Goal: Task Accomplishment & Management: Complete application form

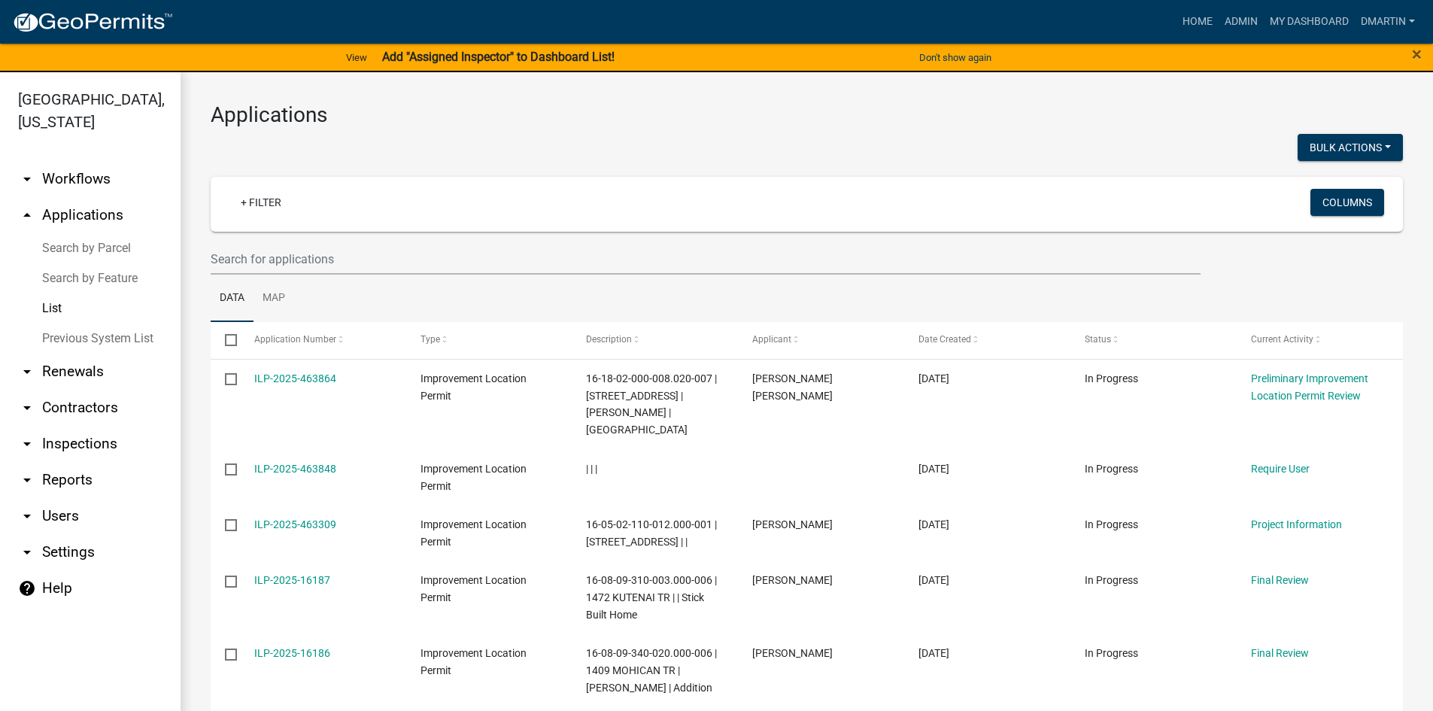
select select "3: 100"
click at [1200, 17] on link "Home" at bounding box center [1197, 22] width 42 height 29
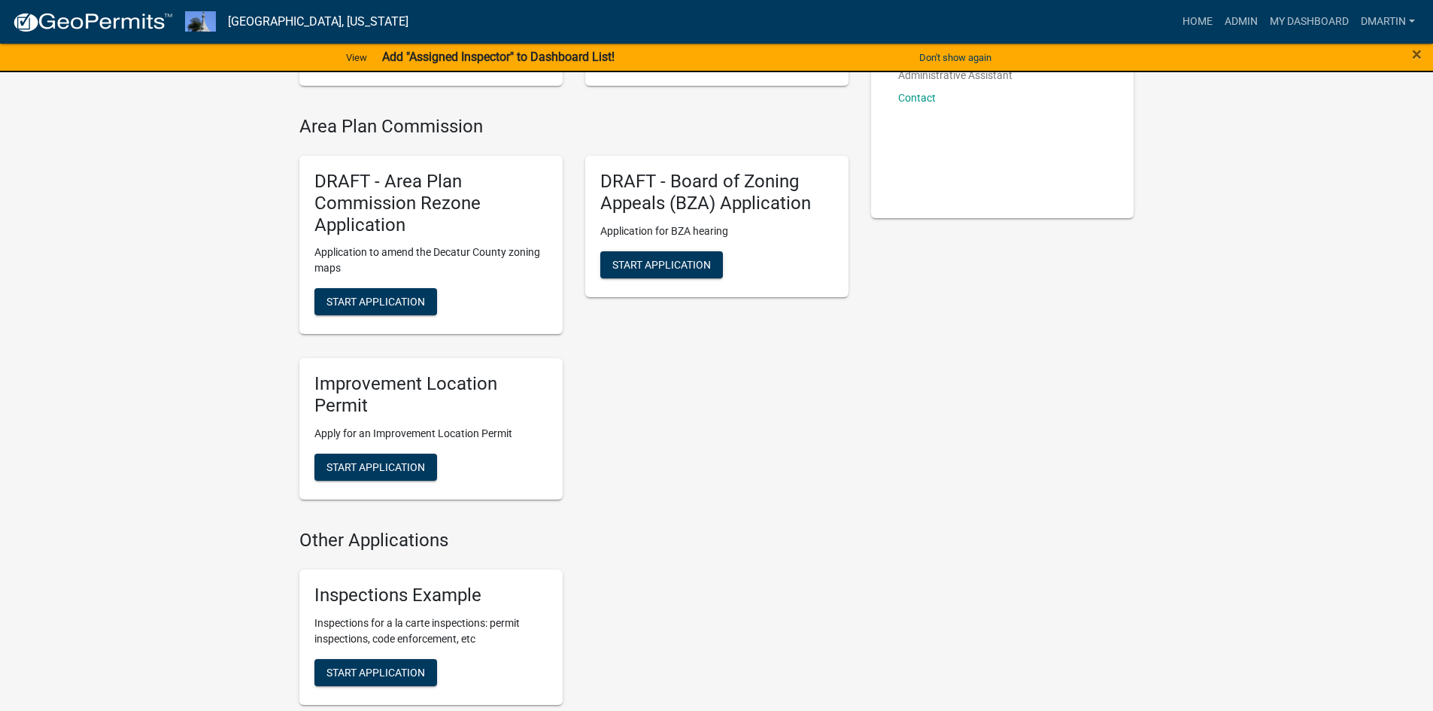
scroll to position [300, 0]
click at [369, 466] on span "Start Application" at bounding box center [375, 466] width 99 height 12
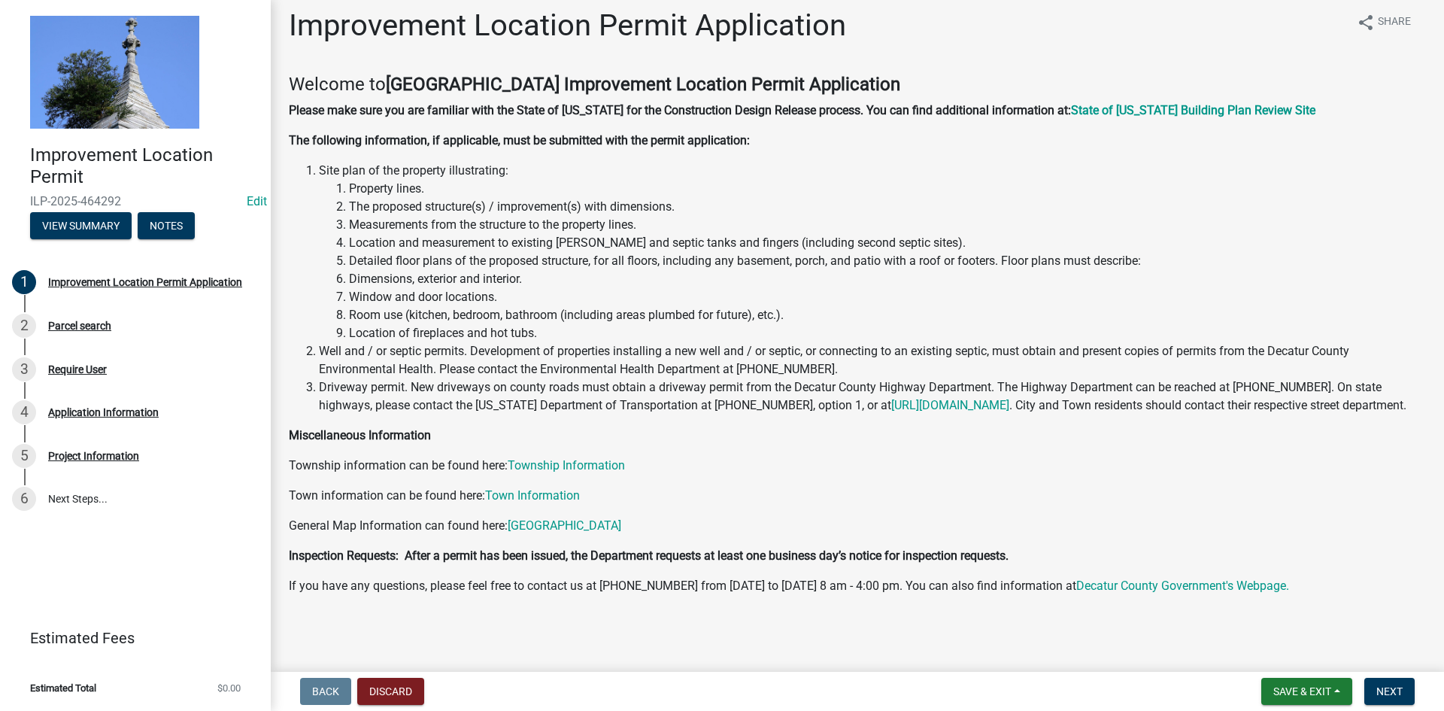
scroll to position [29, 0]
click at [1375, 689] on button "Next" at bounding box center [1389, 691] width 50 height 27
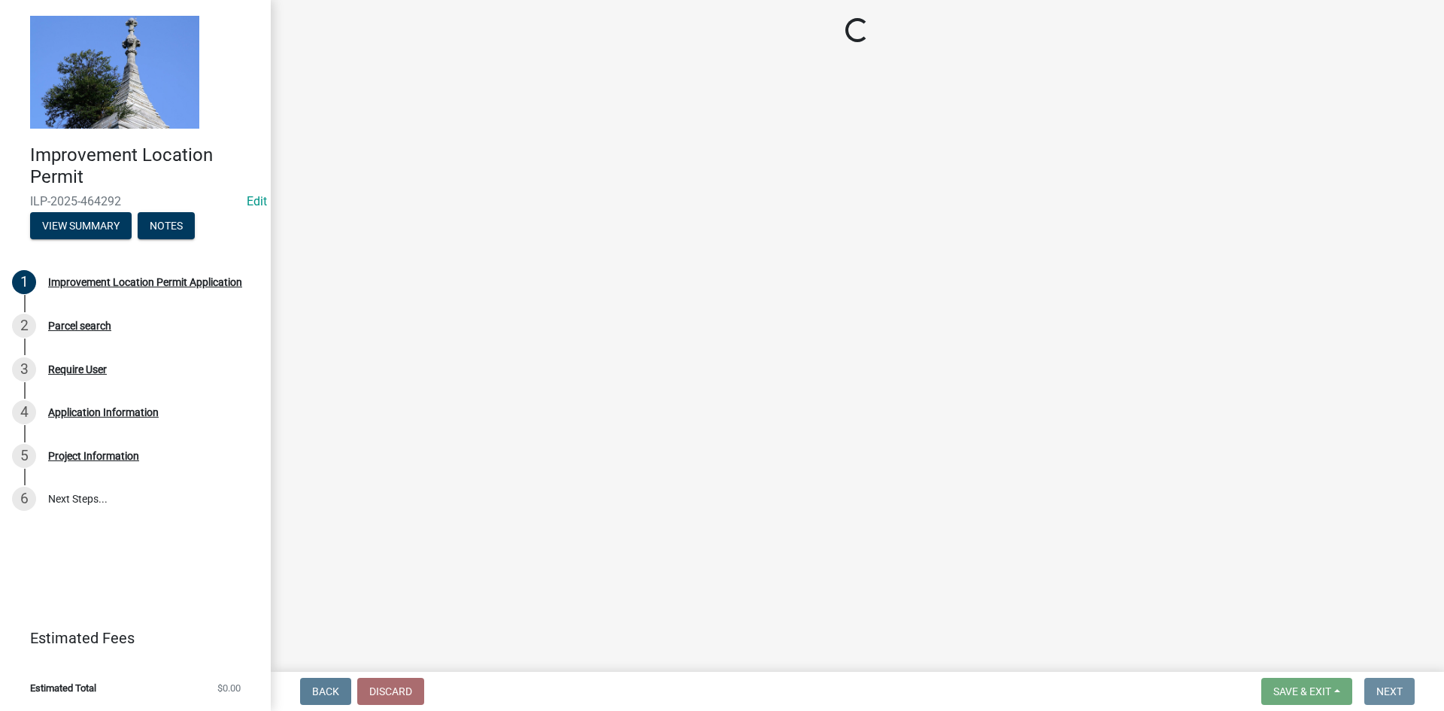
scroll to position [0, 0]
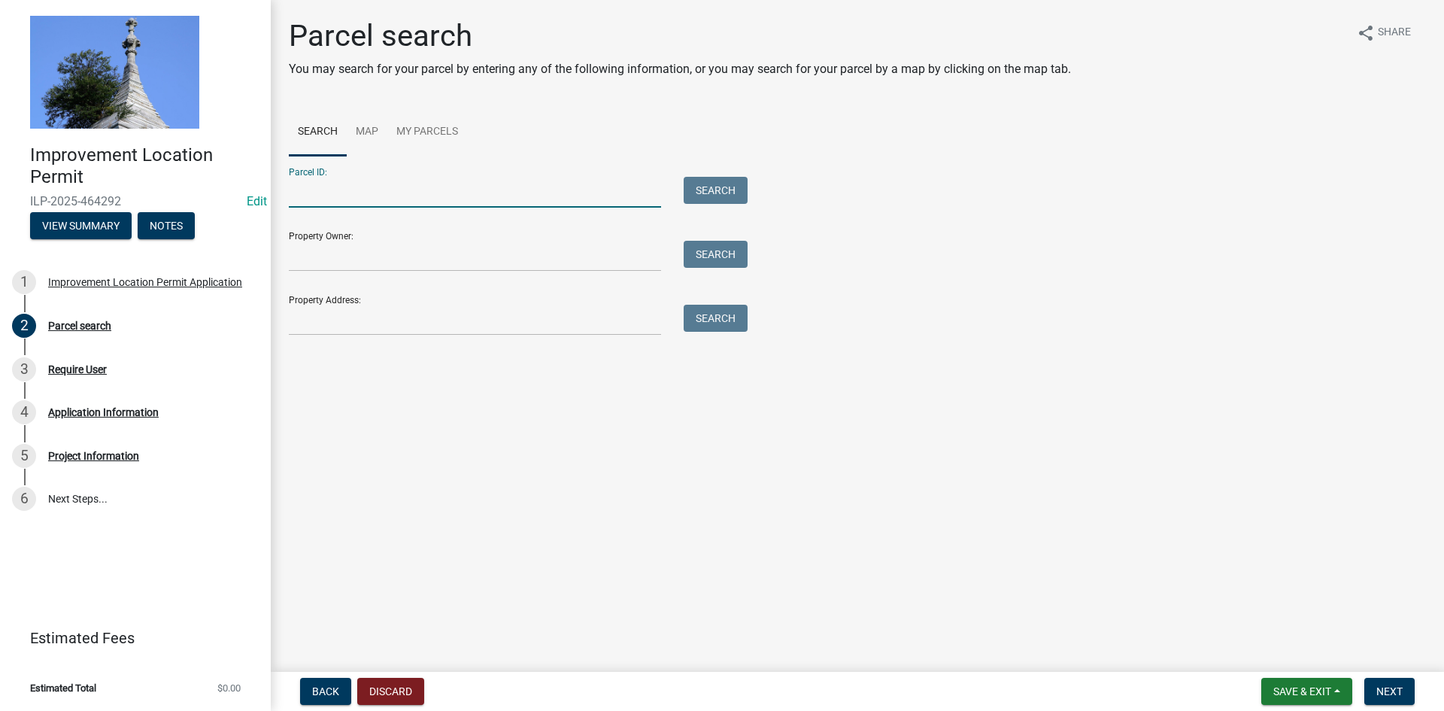
click at [442, 187] on input "Parcel ID:" at bounding box center [475, 192] width 372 height 31
paste input "16-05-02-110-012.000-001"
type input "16-05-02-110-012.000-001"
click at [715, 190] on button "Search" at bounding box center [716, 190] width 64 height 27
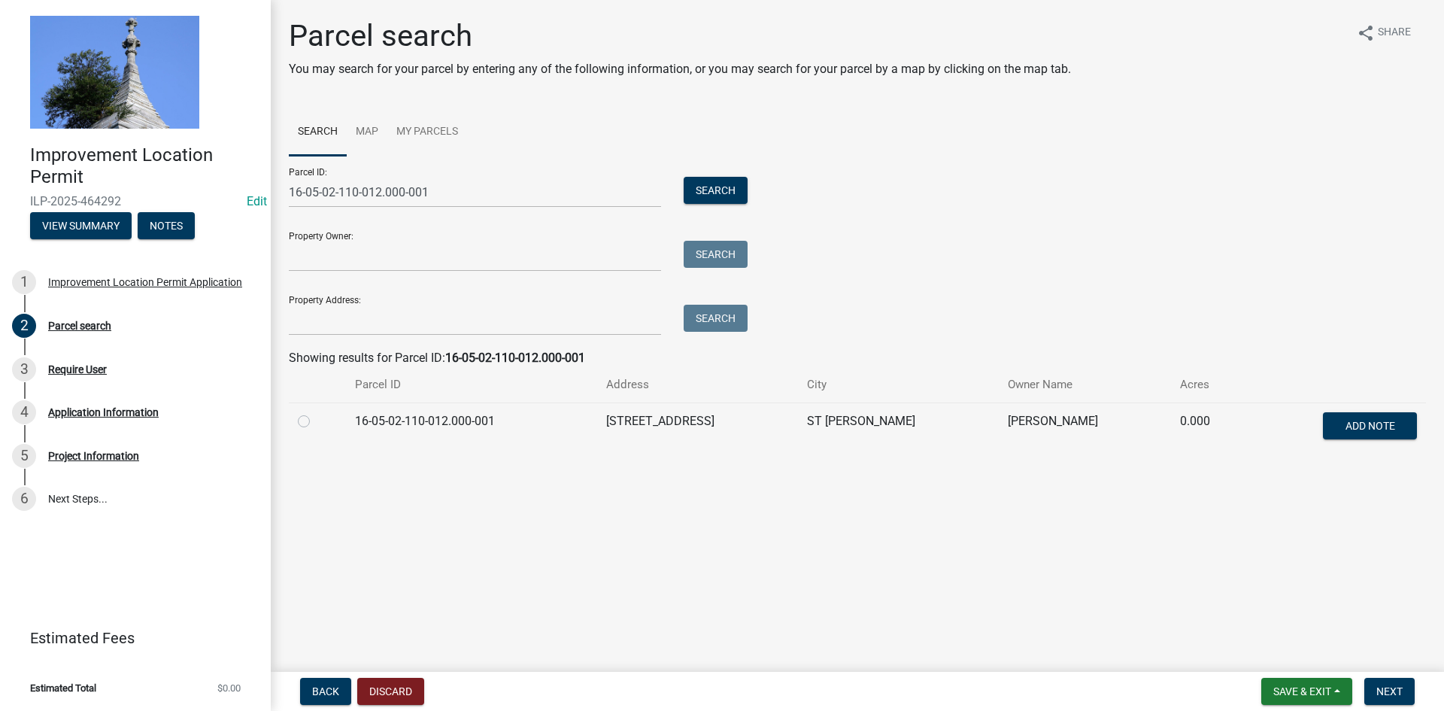
click at [316, 412] on label at bounding box center [316, 412] width 0 height 0
click at [316, 422] on input "radio" at bounding box center [321, 417] width 10 height 10
radio input "true"
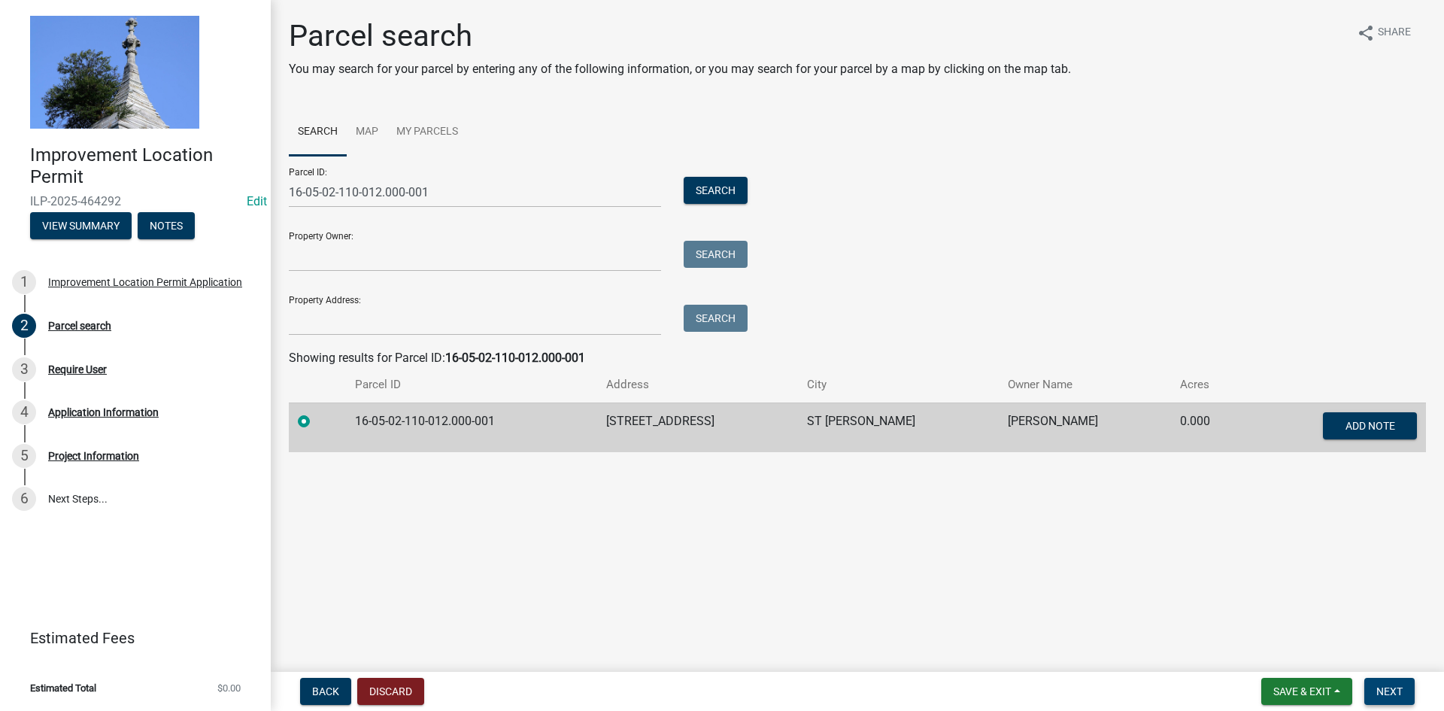
click at [1389, 692] on span "Next" at bounding box center [1389, 691] width 26 height 12
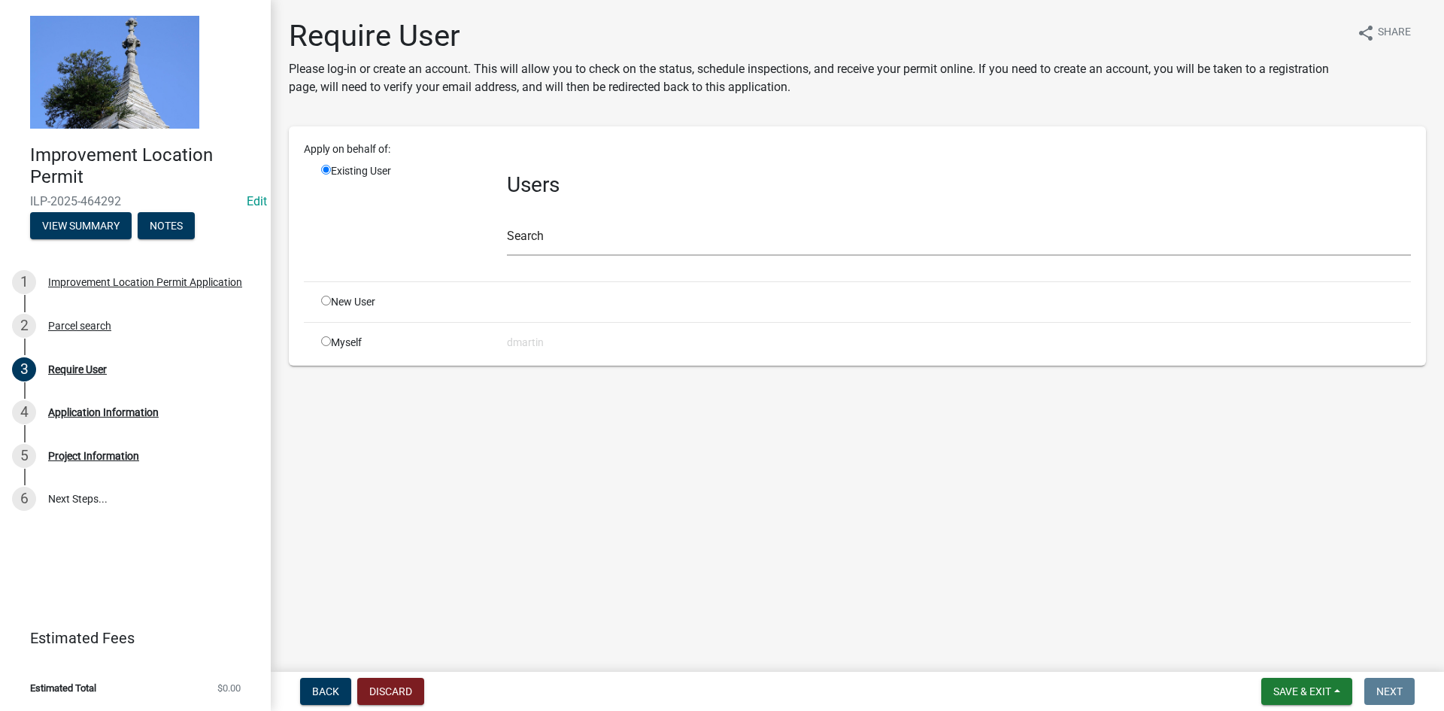
click at [326, 341] on input "radio" at bounding box center [326, 341] width 10 height 10
radio input "true"
radio input "false"
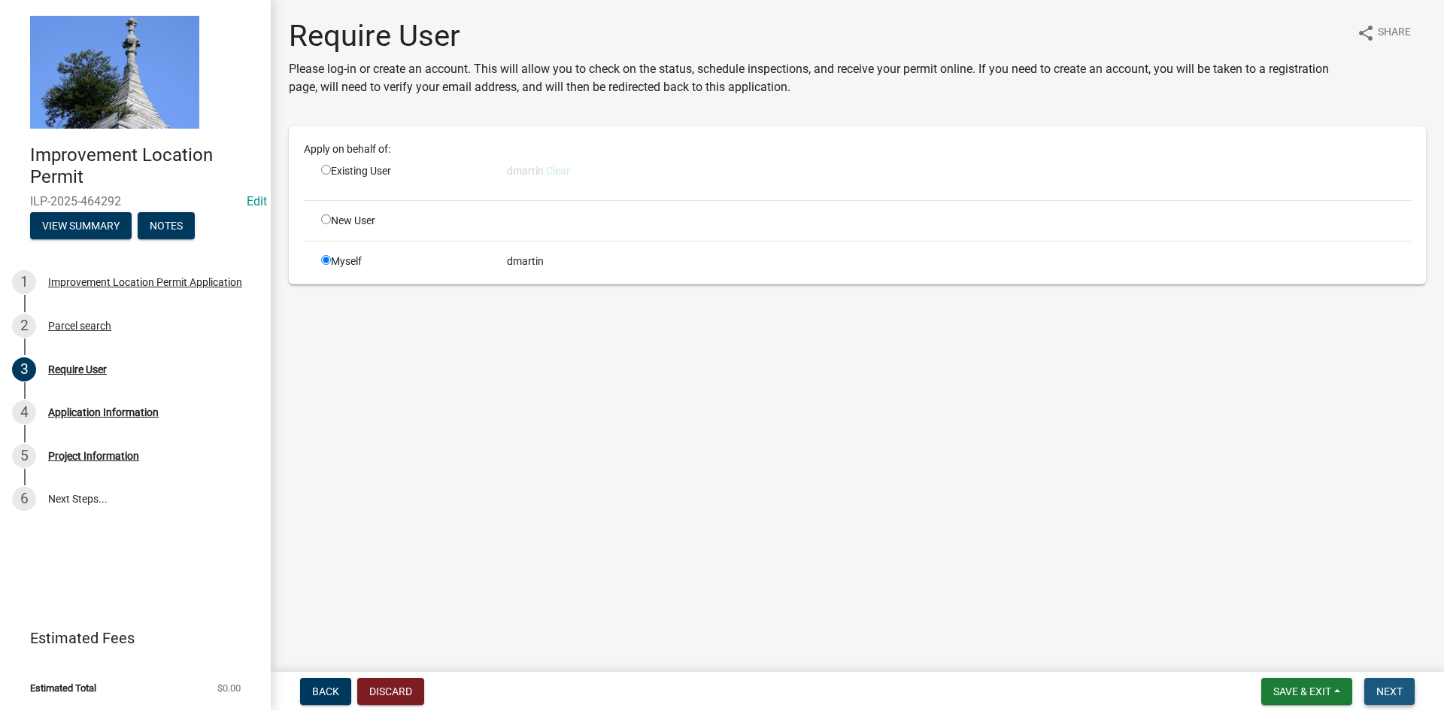
click at [1395, 687] on span "Next" at bounding box center [1389, 691] width 26 height 12
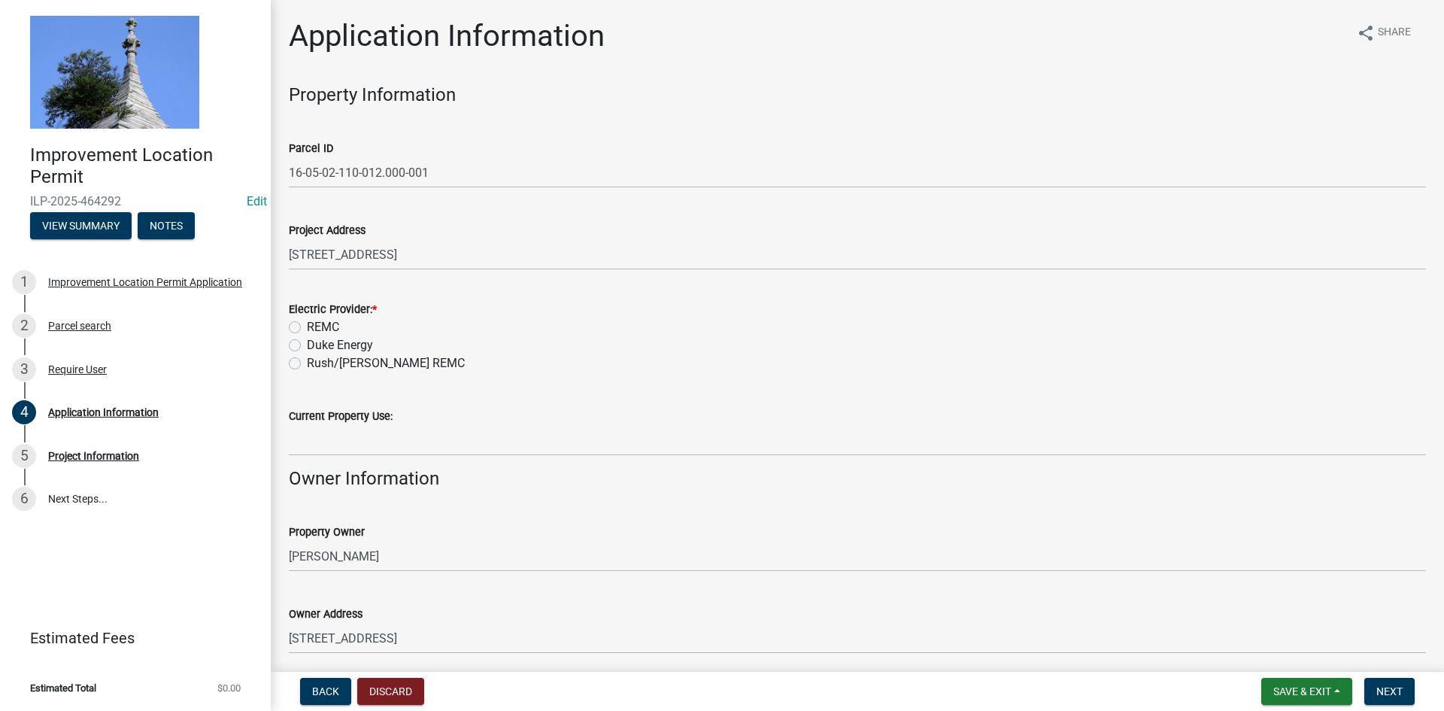
click at [307, 324] on label "REMC" at bounding box center [323, 327] width 32 height 18
click at [307, 324] on input "REMC" at bounding box center [312, 323] width 10 height 10
radio input "true"
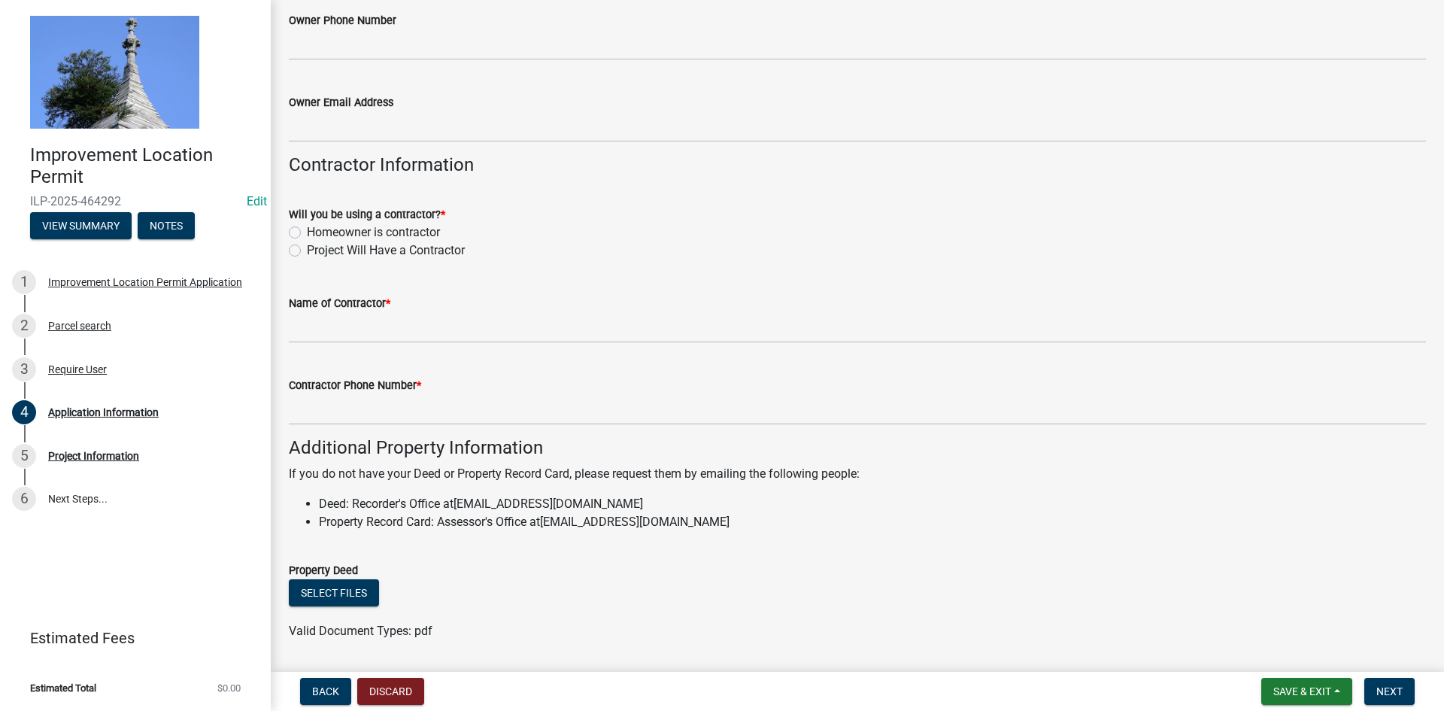
scroll to position [676, 0]
click at [307, 231] on label "Homeowner is contractor" at bounding box center [373, 232] width 133 height 18
click at [307, 231] on input "Homeowner is contractor" at bounding box center [312, 228] width 10 height 10
radio input "true"
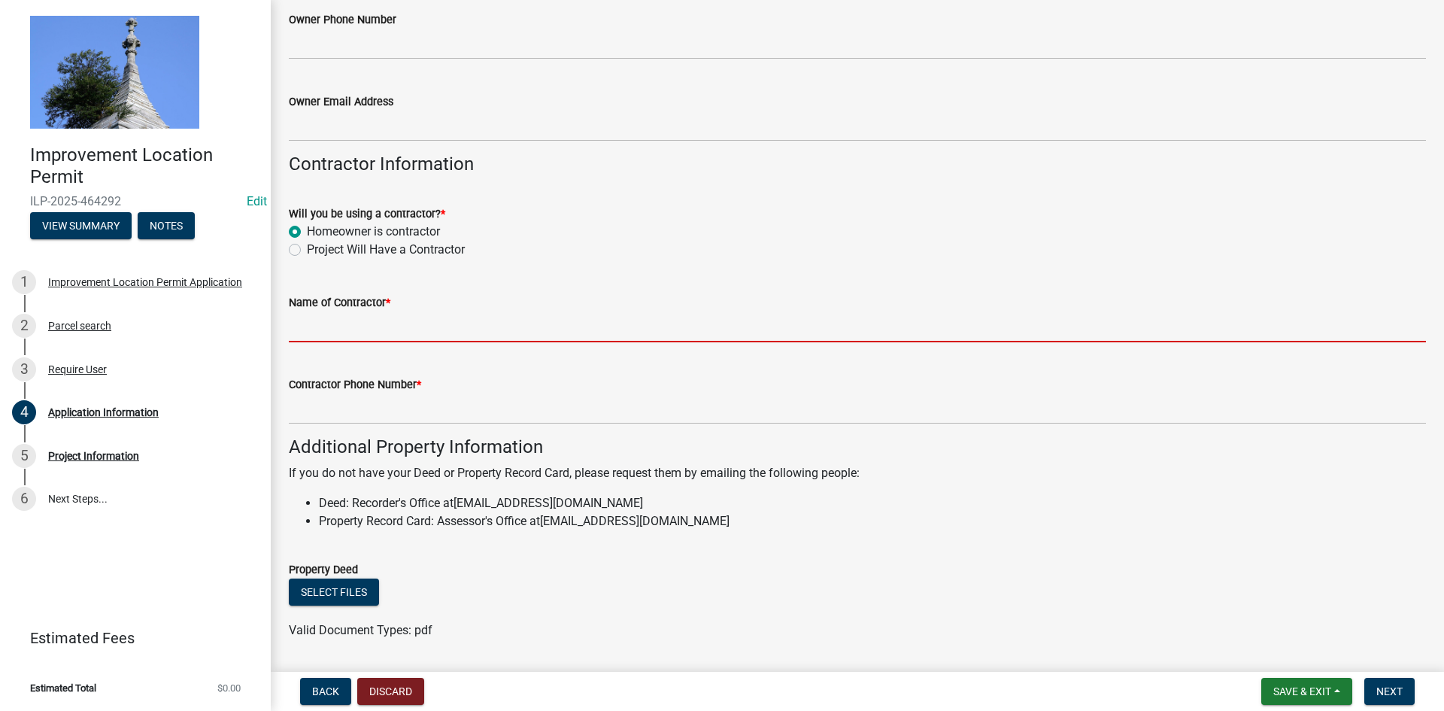
drag, startPoint x: 336, startPoint y: 332, endPoint x: 358, endPoint y: 390, distance: 61.2
click at [348, 332] on input "Name of Contractor *" at bounding box center [857, 326] width 1137 height 31
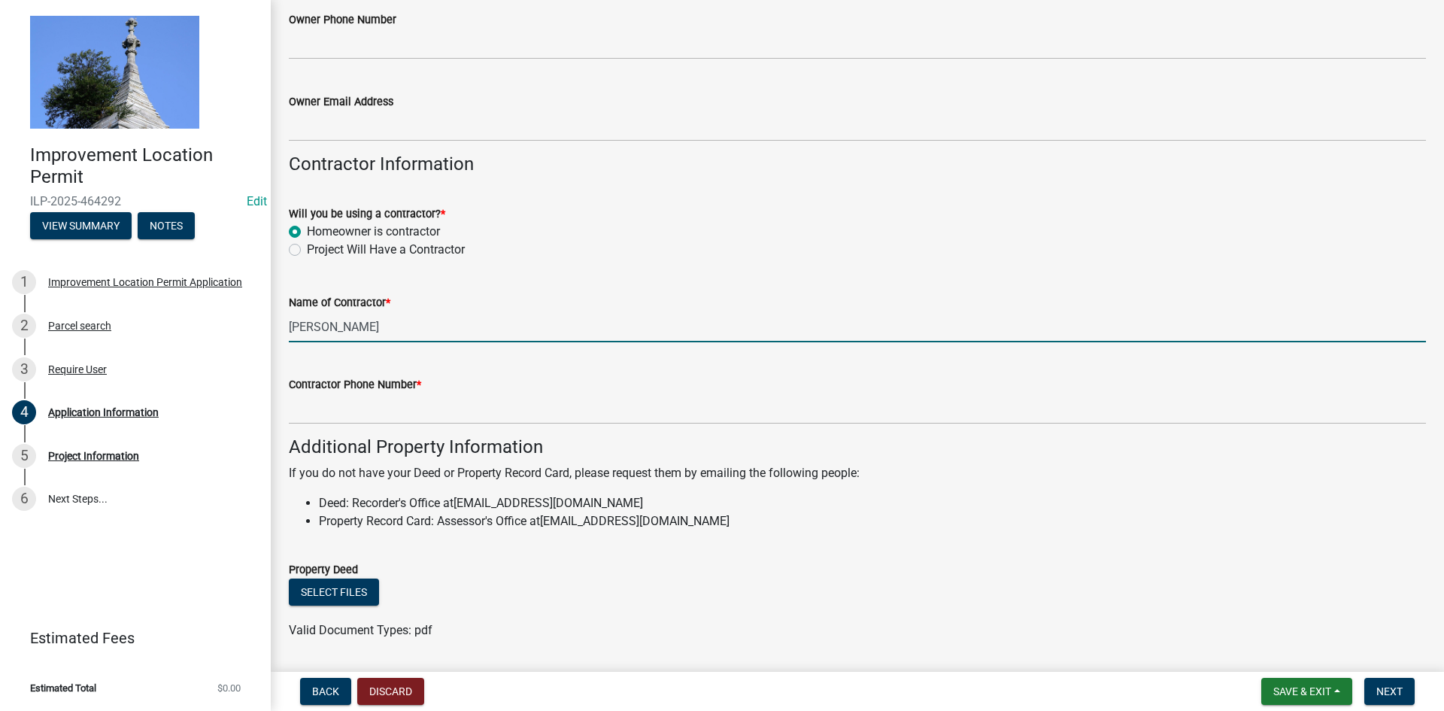
type input "[PERSON_NAME]"
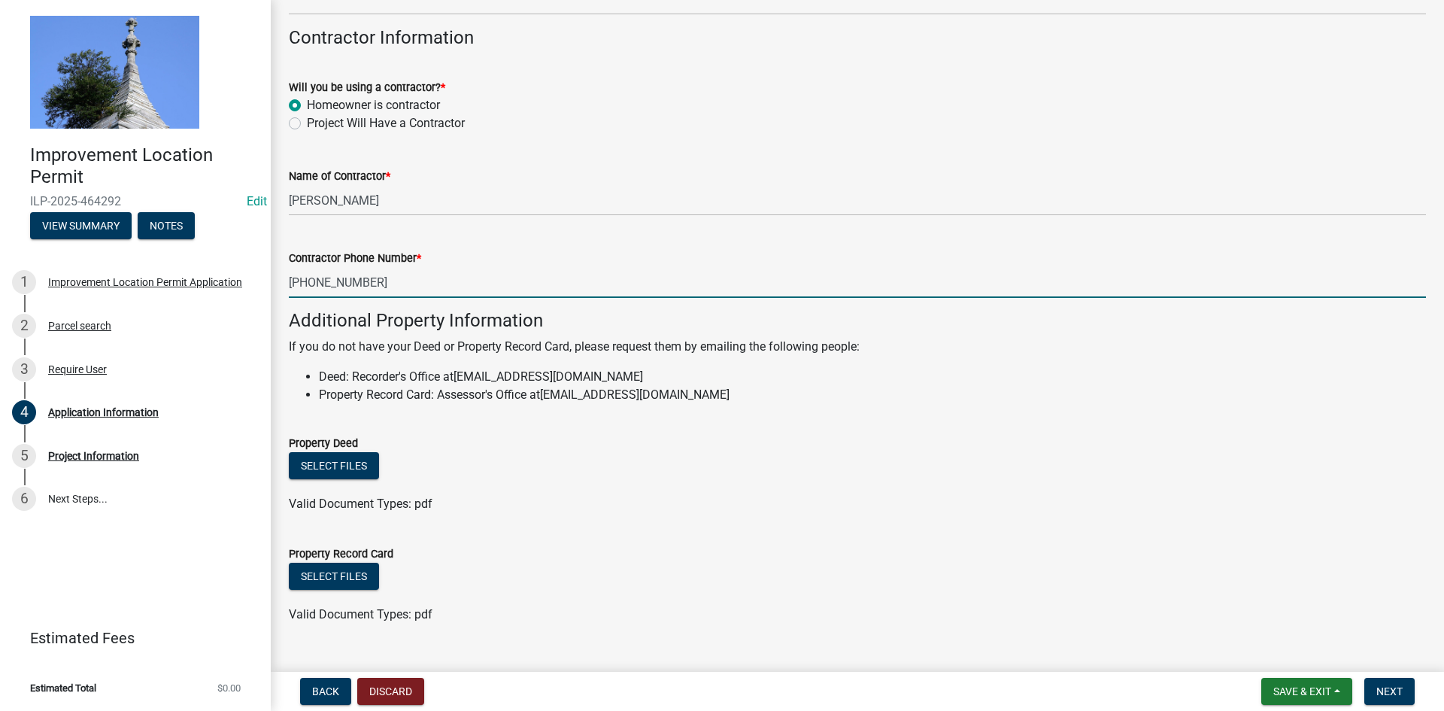
scroll to position [833, 0]
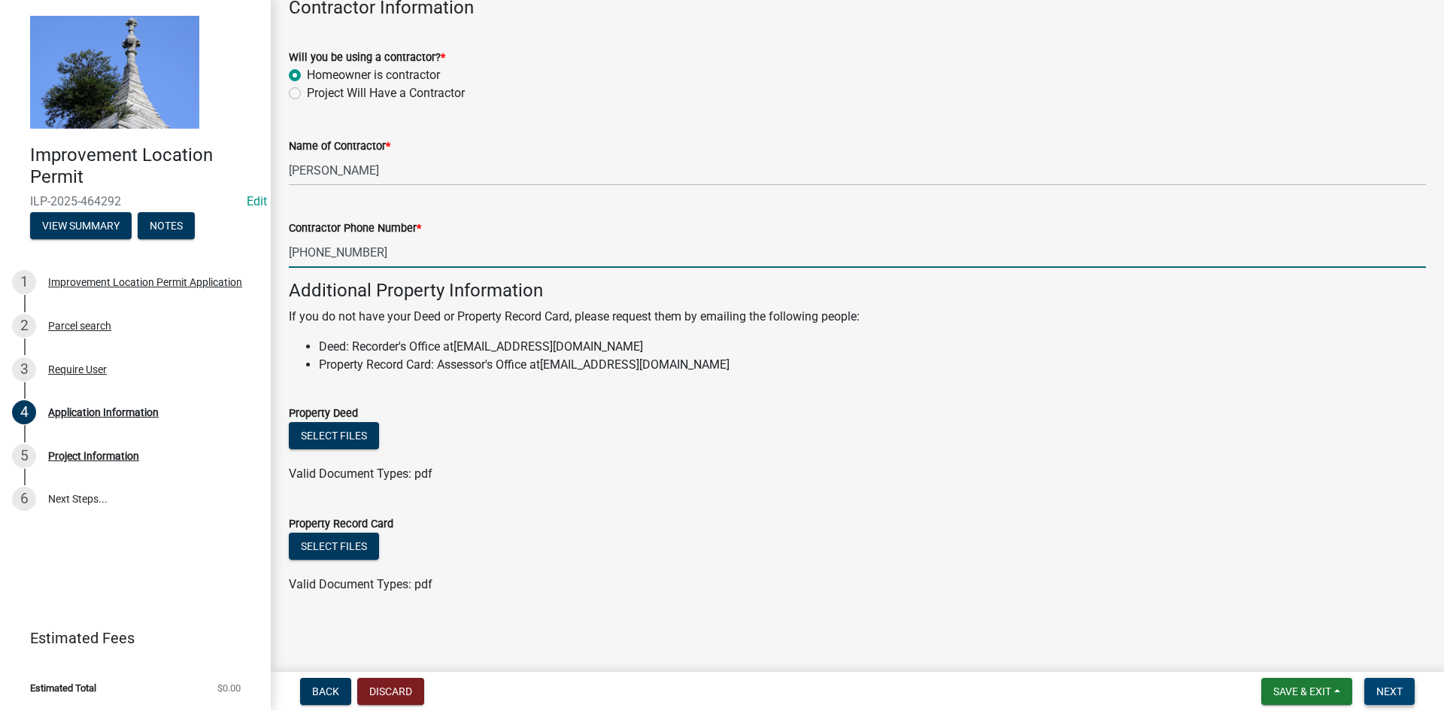
type input "[PHONE_NUMBER]"
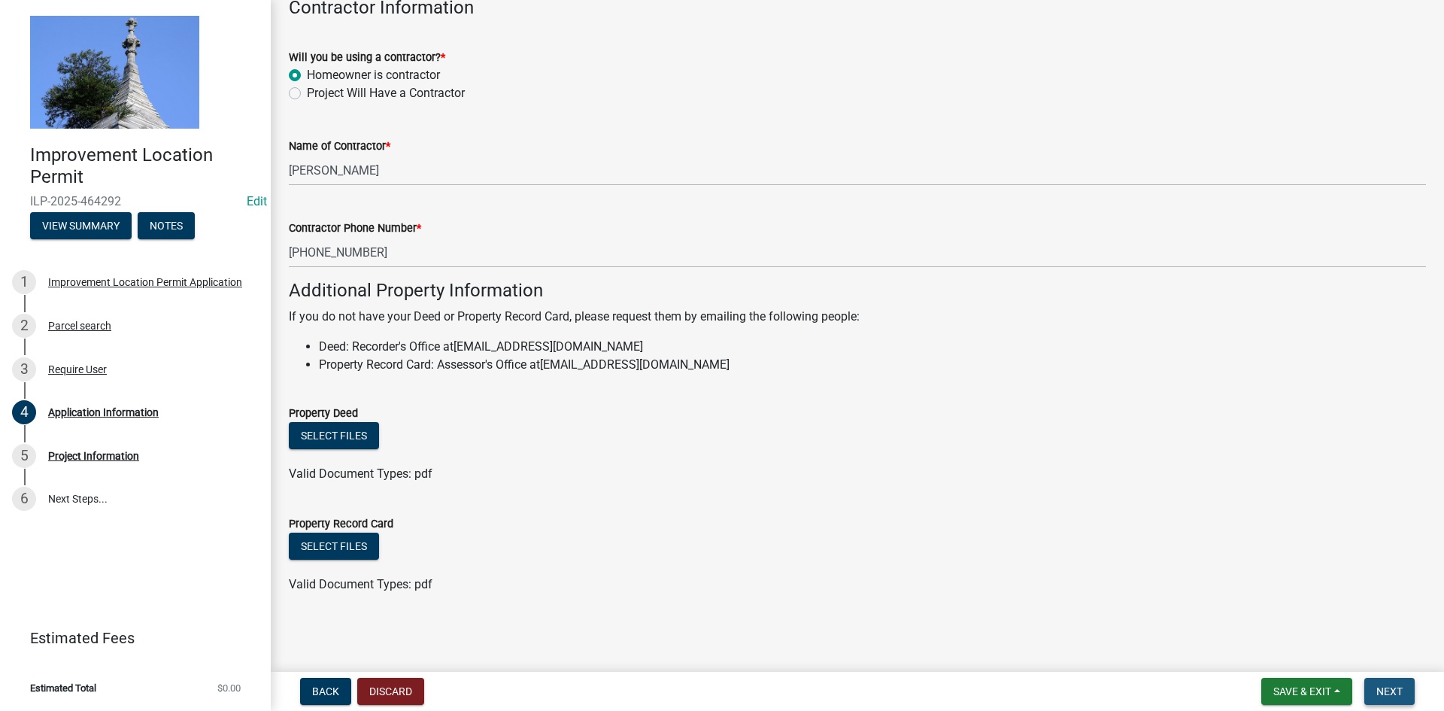
click at [1379, 685] on span "Next" at bounding box center [1389, 691] width 26 height 12
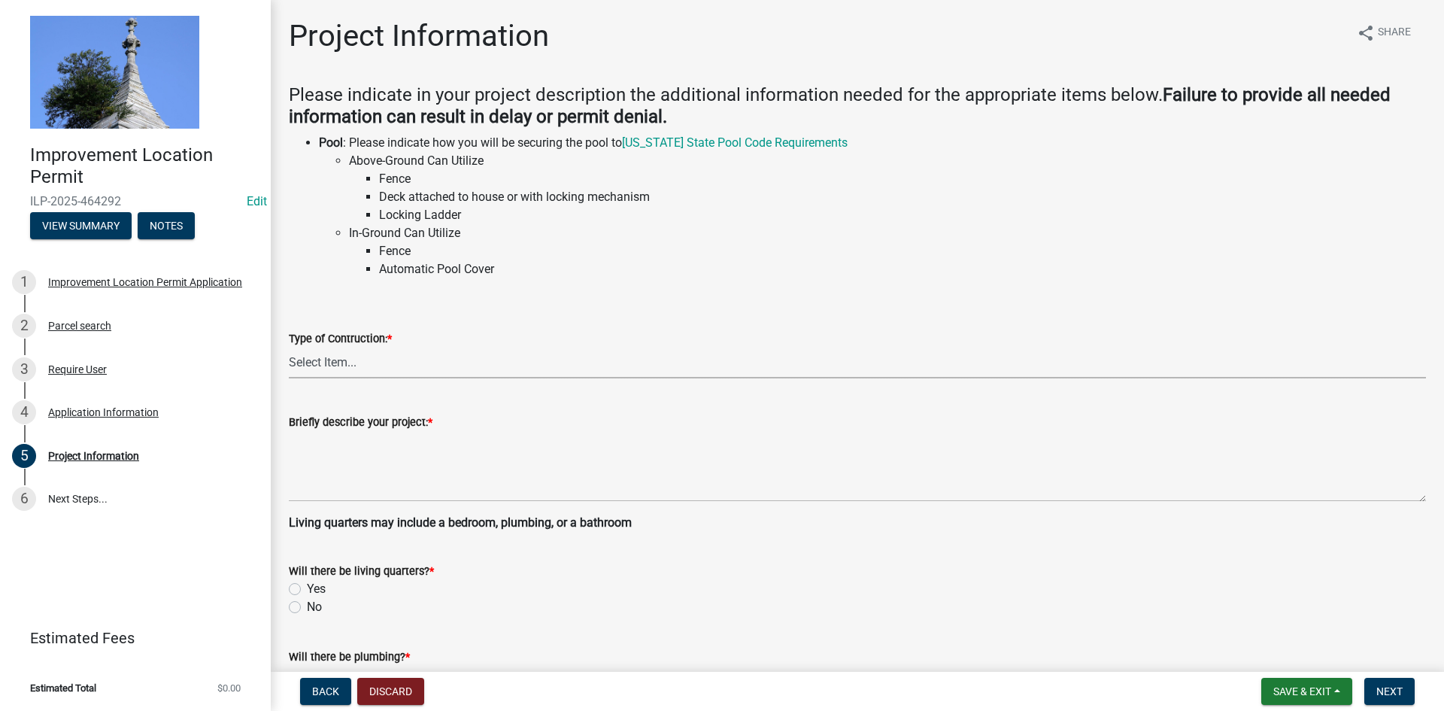
click at [343, 367] on select "Select Item... Addition Attached Garage Boat Dock Cell Tower/Co-Locate Commerci…" at bounding box center [857, 363] width 1137 height 31
click at [289, 348] on select "Select Item... Addition Attached Garage Boat Dock Cell Tower/Co-Locate Commerci…" at bounding box center [857, 363] width 1137 height 31
select select "e70ba796-d307-4ed6-8bf7-19f5d537bf5e"
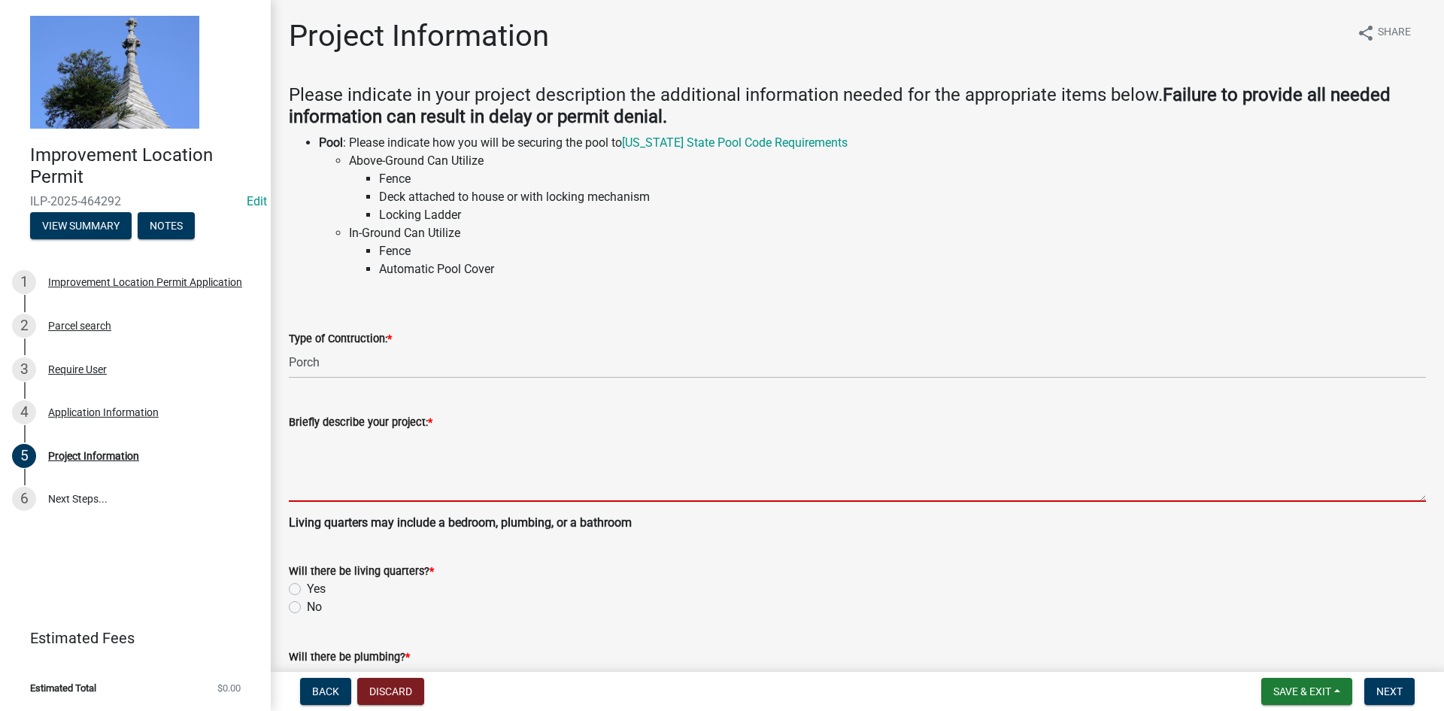
click at [348, 449] on textarea "Briefly describe your project: *" at bounding box center [857, 466] width 1137 height 71
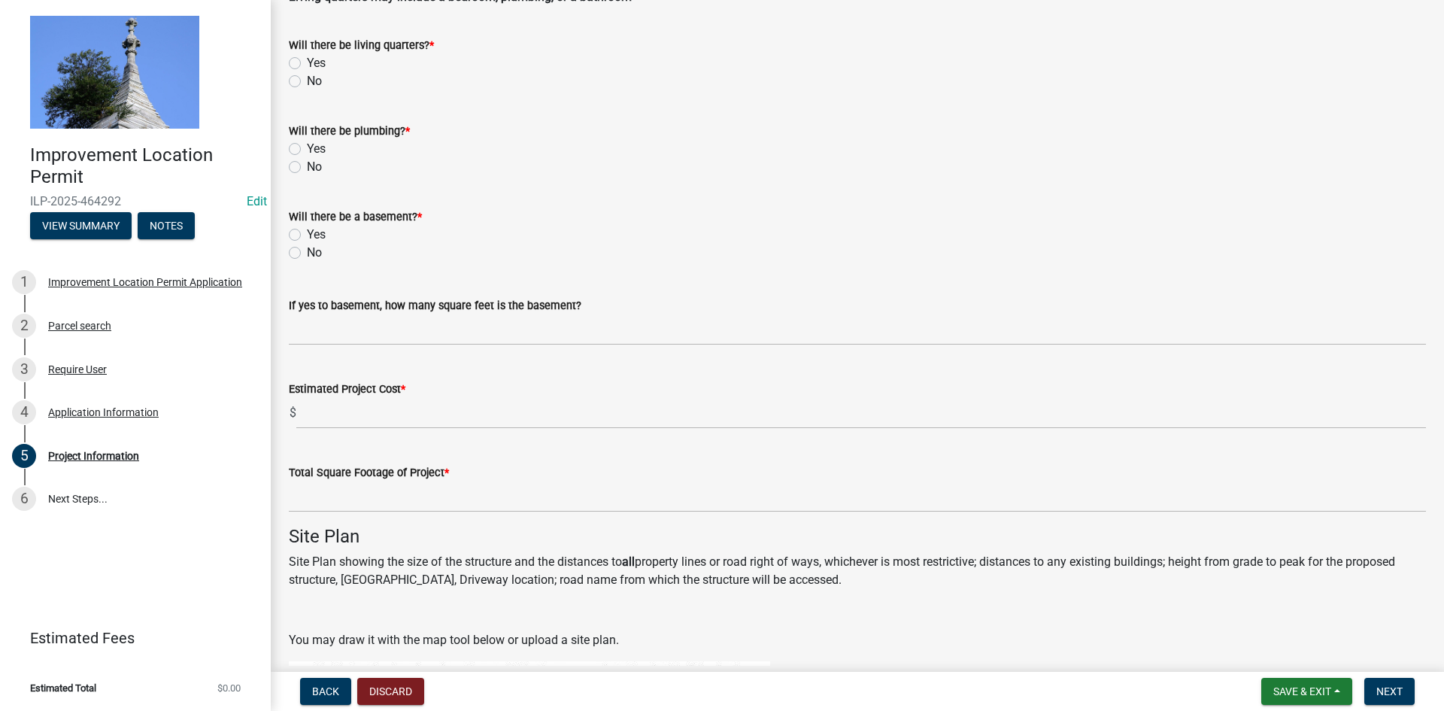
scroll to position [527, 0]
type textarea "adding an 8' x 28' porch on home"
click at [307, 78] on label "No" at bounding box center [314, 80] width 15 height 18
click at [307, 78] on input "No" at bounding box center [312, 76] width 10 height 10
radio input "true"
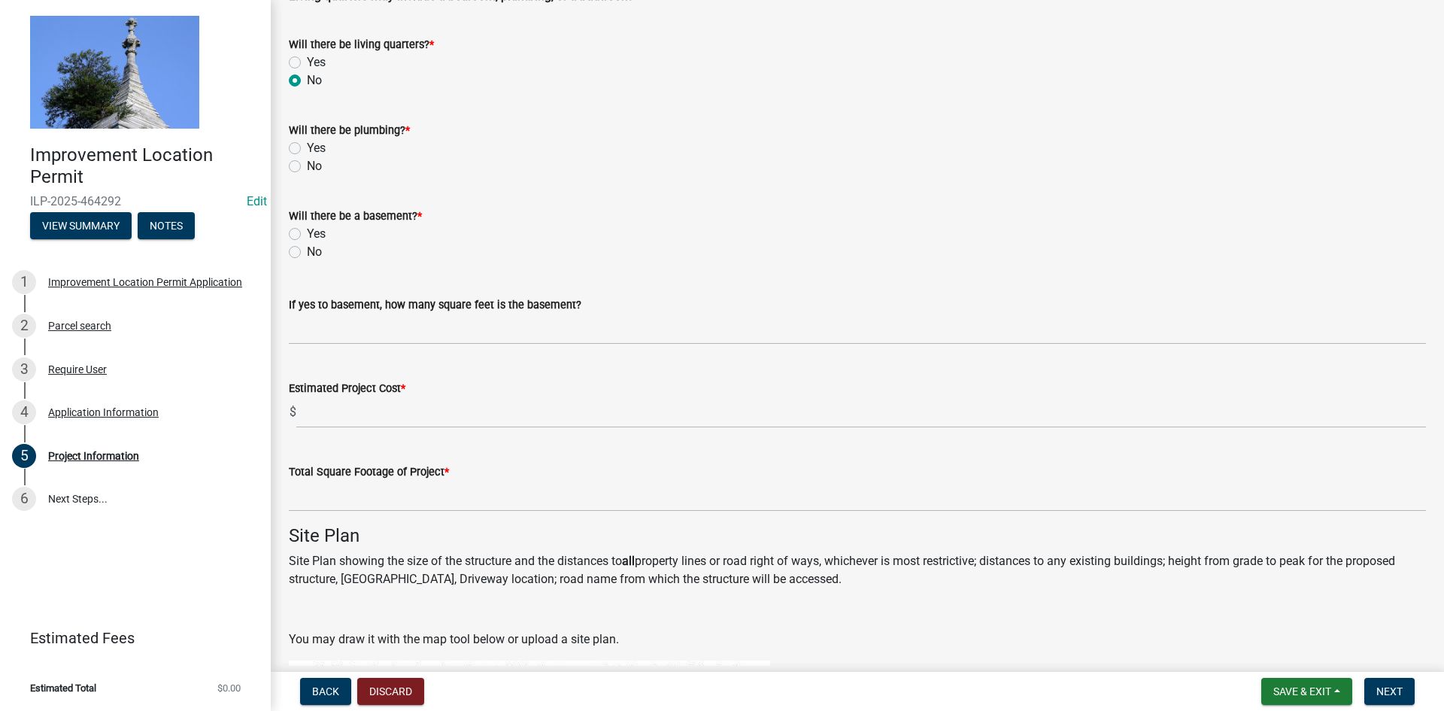
click at [307, 165] on label "No" at bounding box center [314, 166] width 15 height 18
click at [307, 165] on input "No" at bounding box center [312, 162] width 10 height 10
radio input "true"
click at [307, 250] on label "No" at bounding box center [314, 252] width 15 height 18
click at [307, 250] on input "No" at bounding box center [312, 248] width 10 height 10
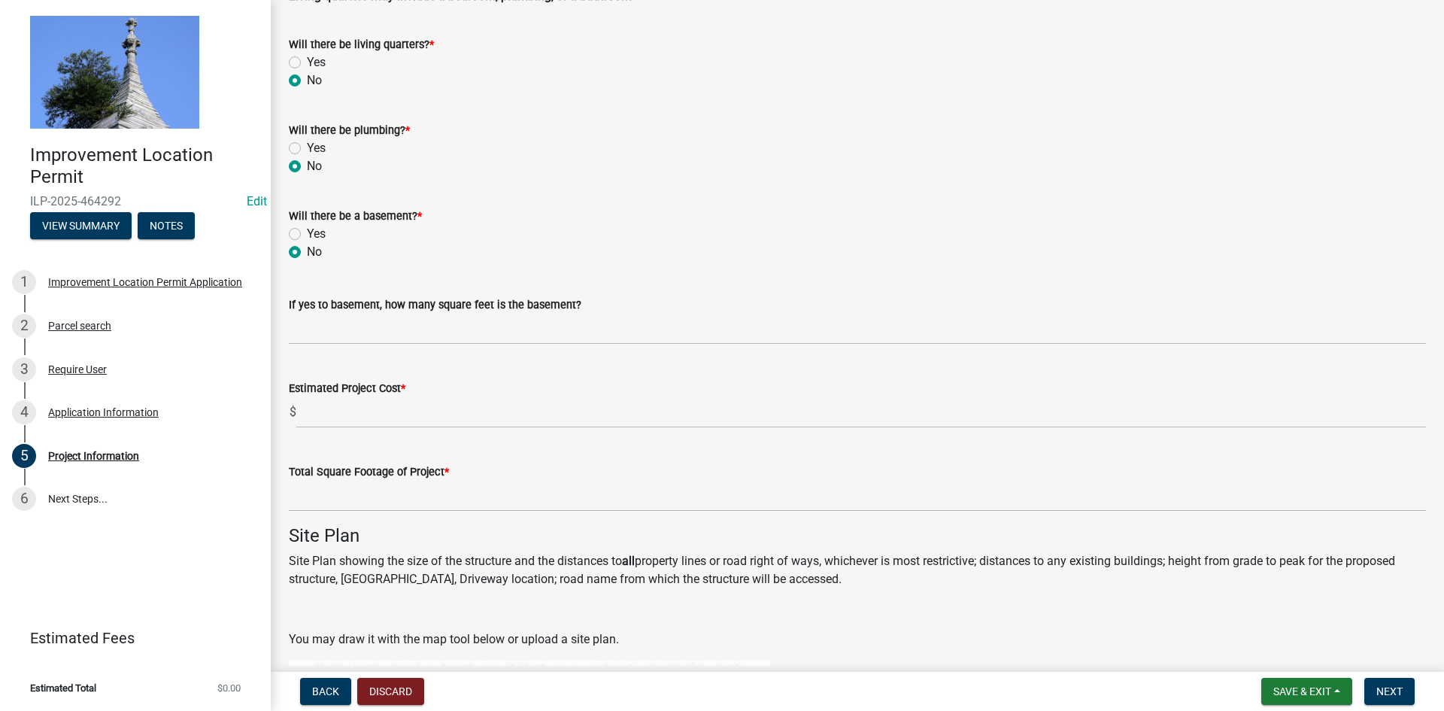
radio input "true"
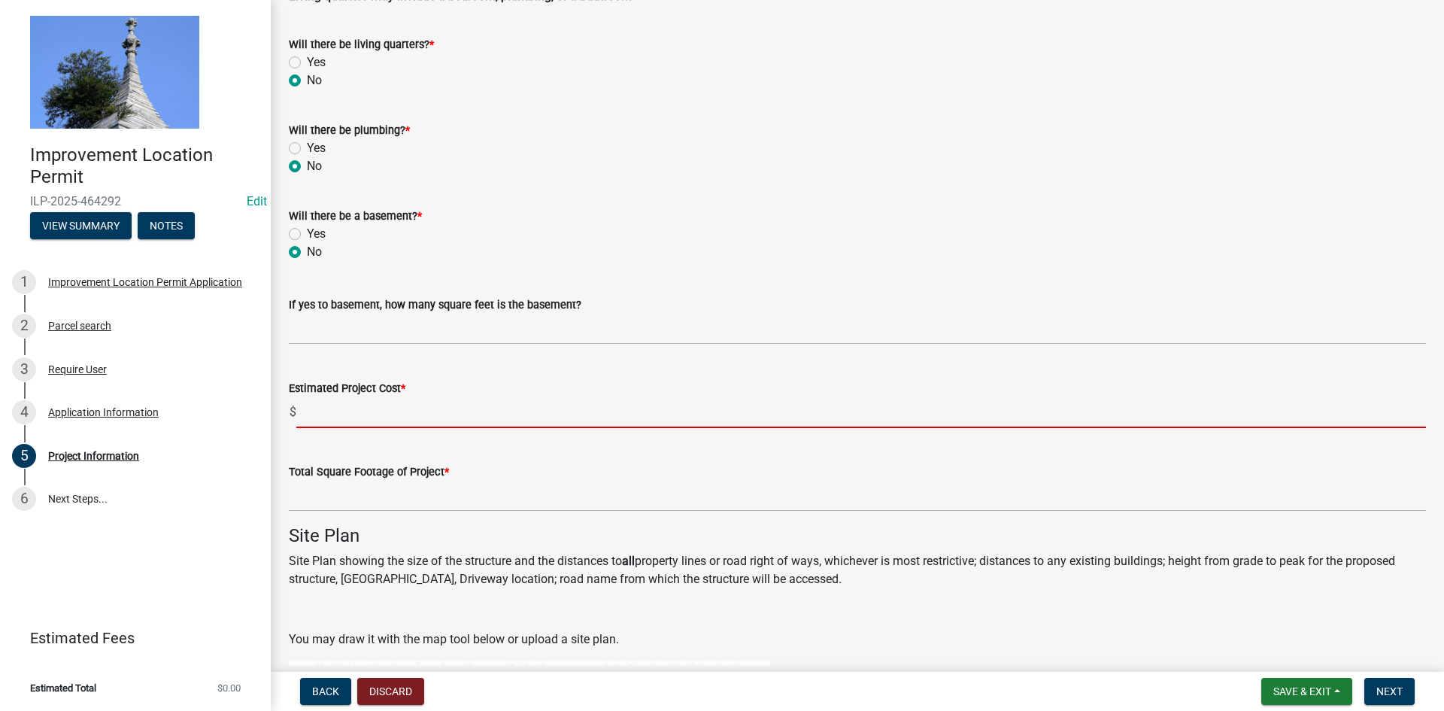
drag, startPoint x: 350, startPoint y: 411, endPoint x: 346, endPoint y: 404, distance: 7.7
click at [350, 409] on input "text" at bounding box center [861, 412] width 1130 height 31
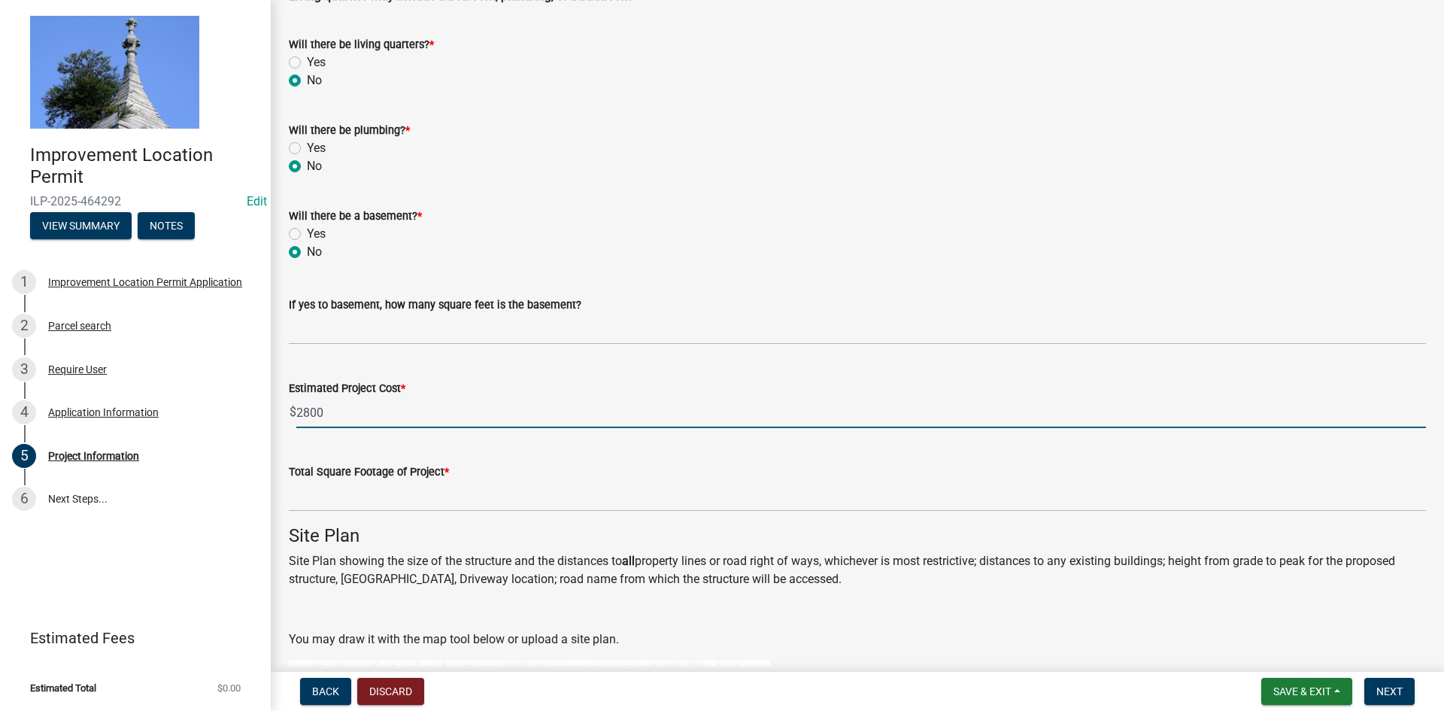
type input "2800"
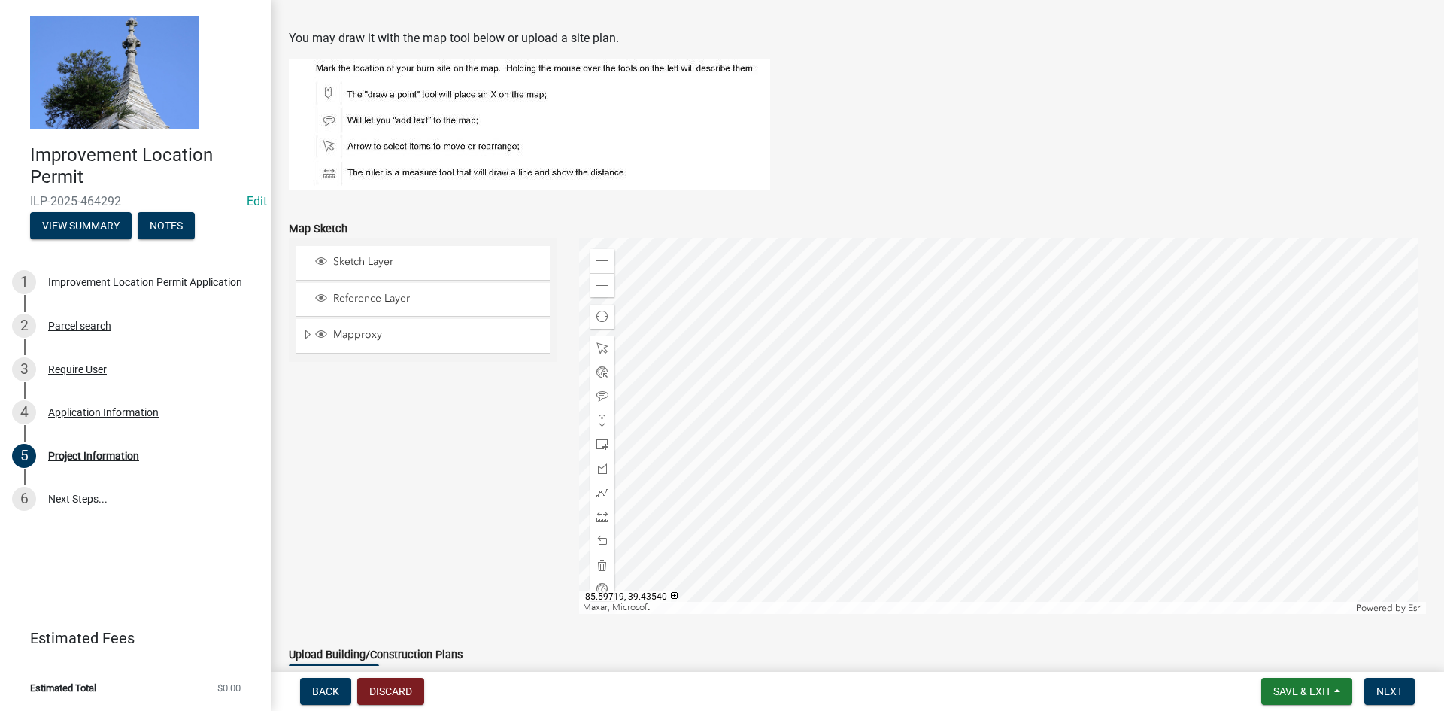
scroll to position [1128, 0]
type input "224"
click at [601, 421] on span at bounding box center [602, 420] width 12 height 12
click at [1036, 377] on div at bounding box center [1003, 425] width 848 height 376
click at [1392, 688] on span "Next" at bounding box center [1389, 691] width 26 height 12
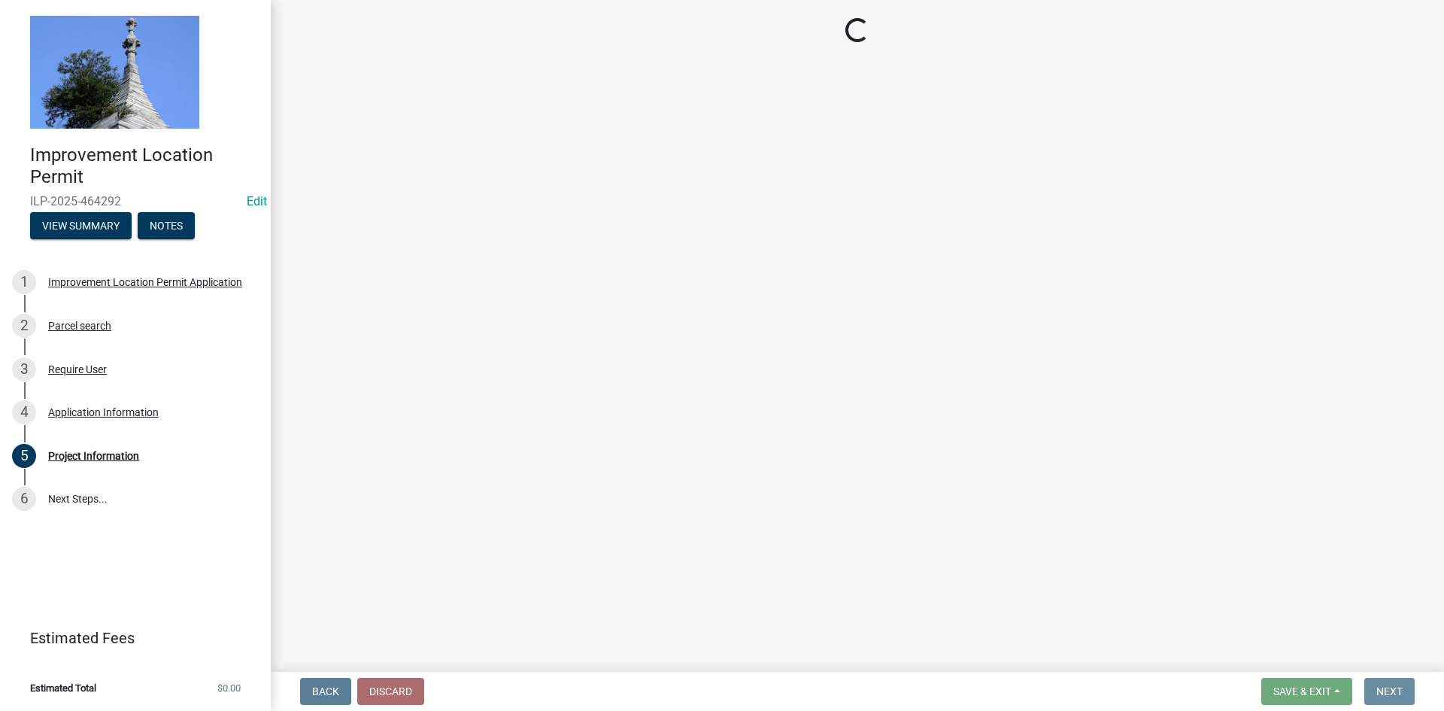
scroll to position [0, 0]
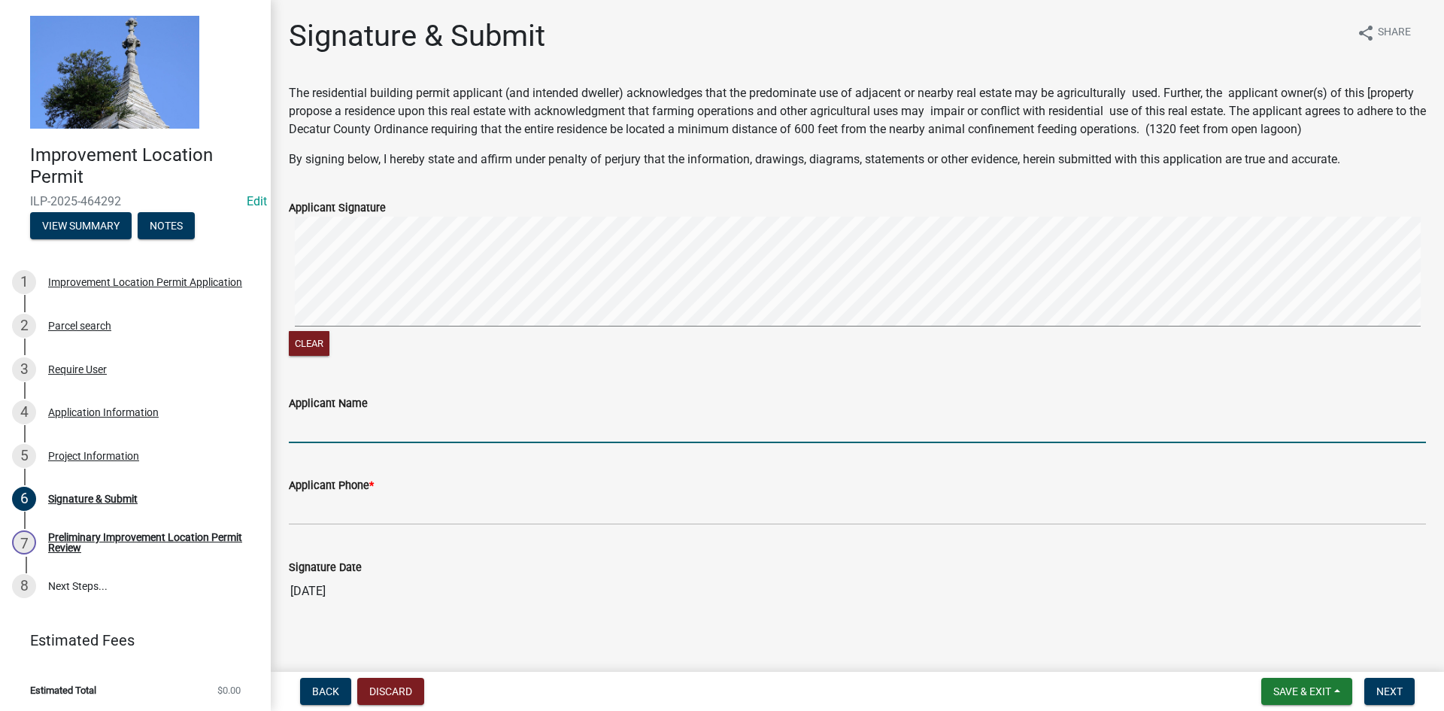
click at [328, 428] on input "Applicant Name" at bounding box center [857, 427] width 1137 height 31
type input "[PERSON_NAME]"
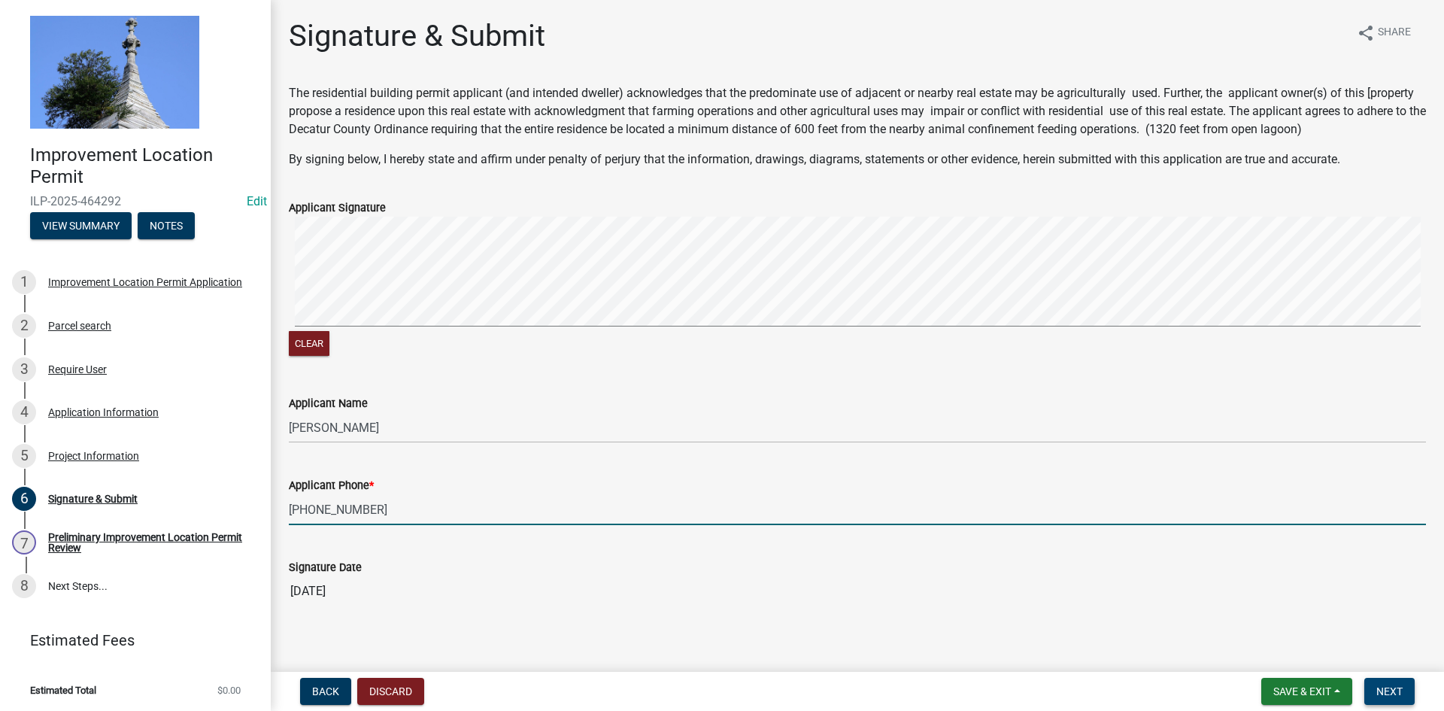
type input "[PHONE_NUMBER]"
click at [1383, 682] on button "Next" at bounding box center [1389, 691] width 50 height 27
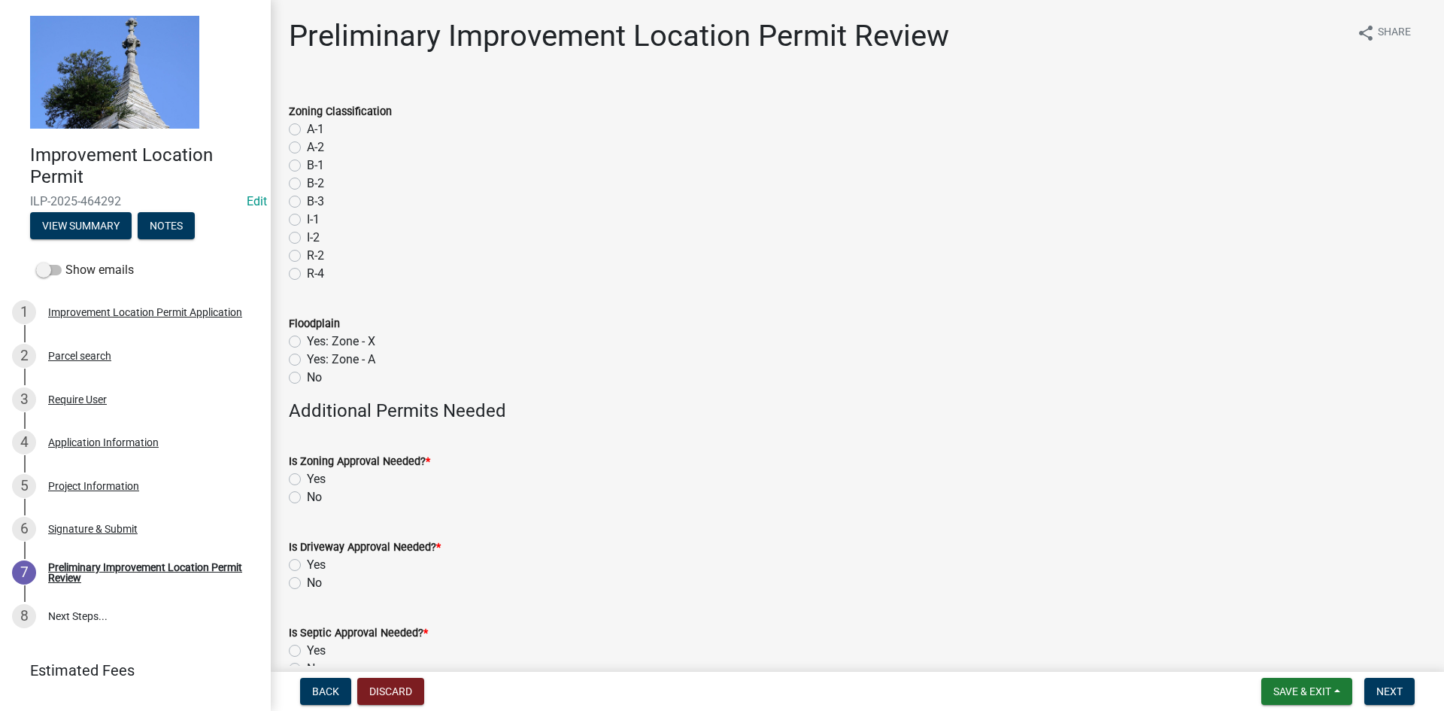
click at [307, 379] on label "No" at bounding box center [314, 378] width 15 height 18
click at [307, 378] on input "No" at bounding box center [312, 374] width 10 height 10
radio input "true"
click at [307, 271] on label "R-4" at bounding box center [315, 274] width 17 height 18
click at [307, 271] on input "R-4" at bounding box center [312, 270] width 10 height 10
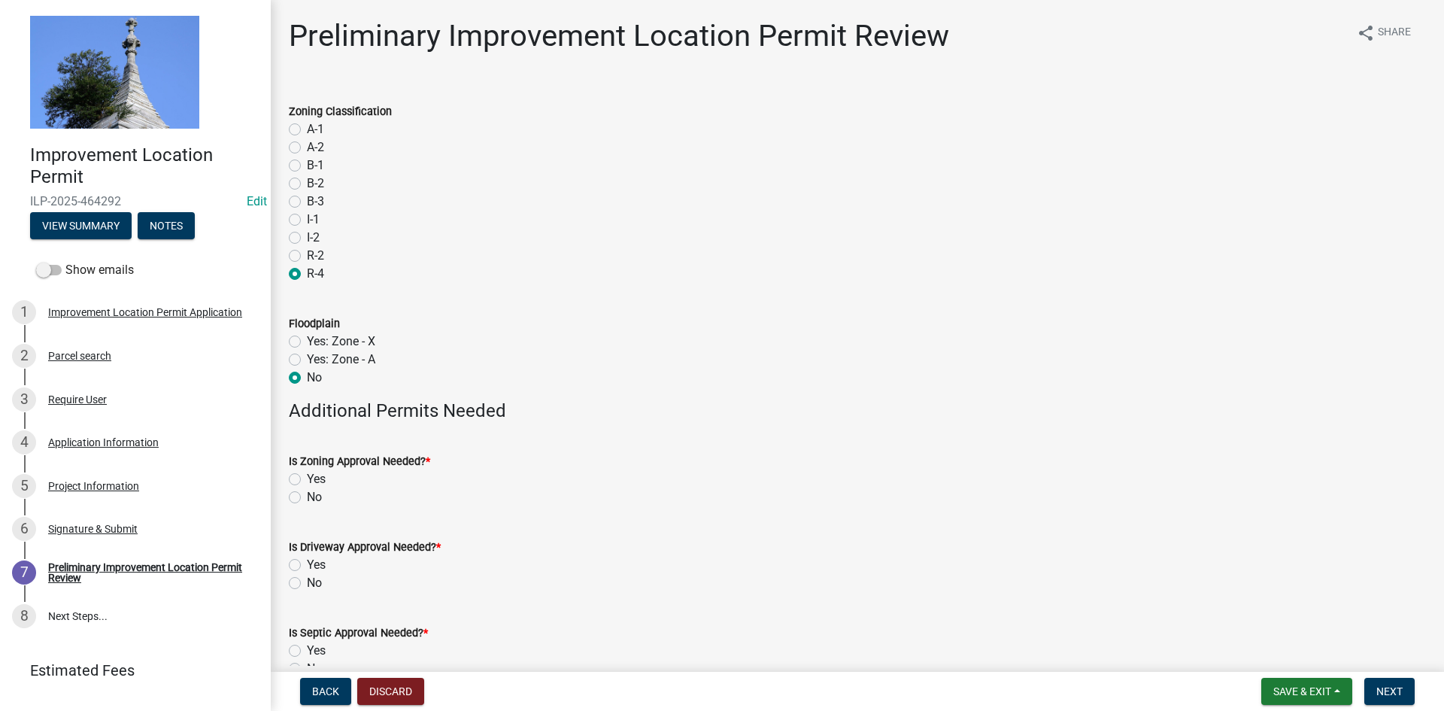
radio input "true"
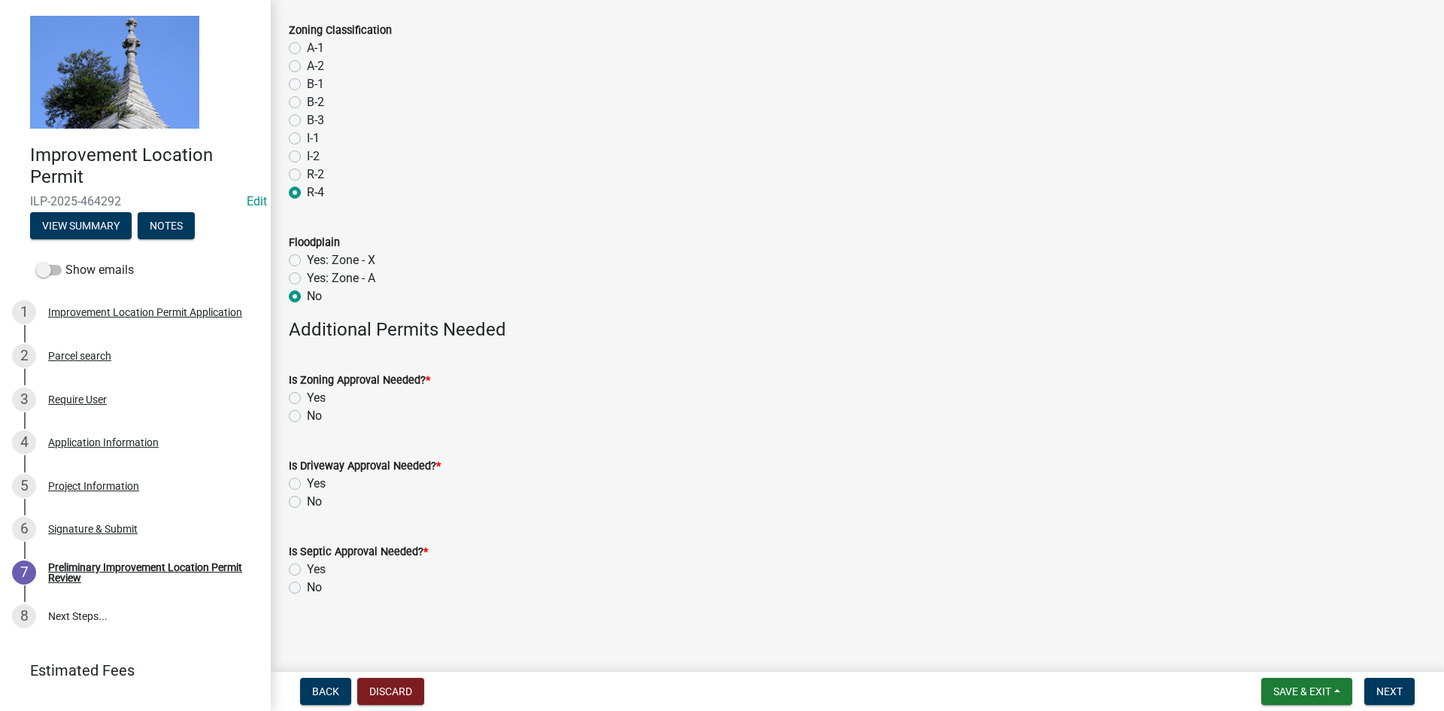
scroll to position [84, 0]
click at [307, 413] on label "No" at bounding box center [314, 413] width 15 height 18
click at [307, 413] on input "No" at bounding box center [312, 409] width 10 height 10
radio input "true"
click at [307, 499] on label "No" at bounding box center [314, 499] width 15 height 18
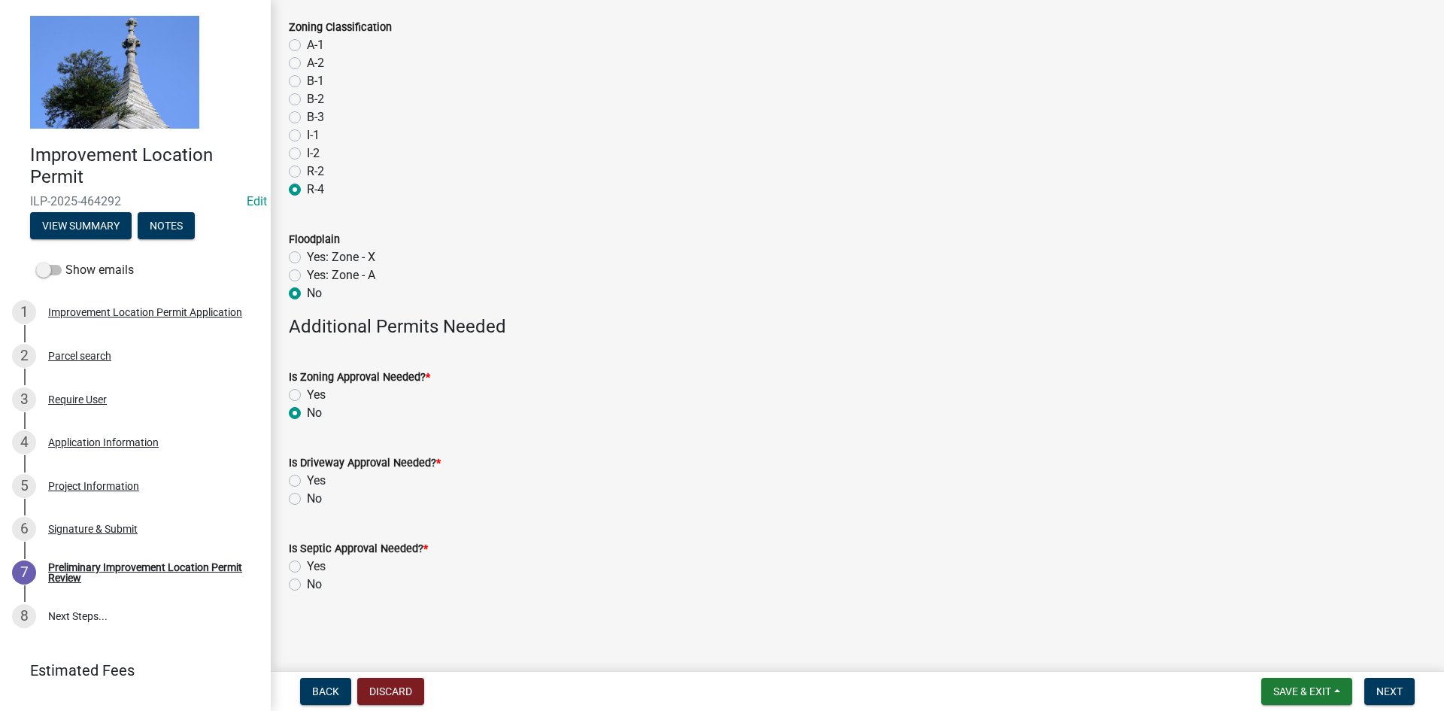
click at [307, 499] on input "No" at bounding box center [312, 495] width 10 height 10
radio input "true"
drag, startPoint x: 296, startPoint y: 583, endPoint x: 1131, endPoint y: 587, distance: 835.7
click at [307, 583] on label "No" at bounding box center [314, 584] width 15 height 18
click at [307, 583] on input "No" at bounding box center [312, 580] width 10 height 10
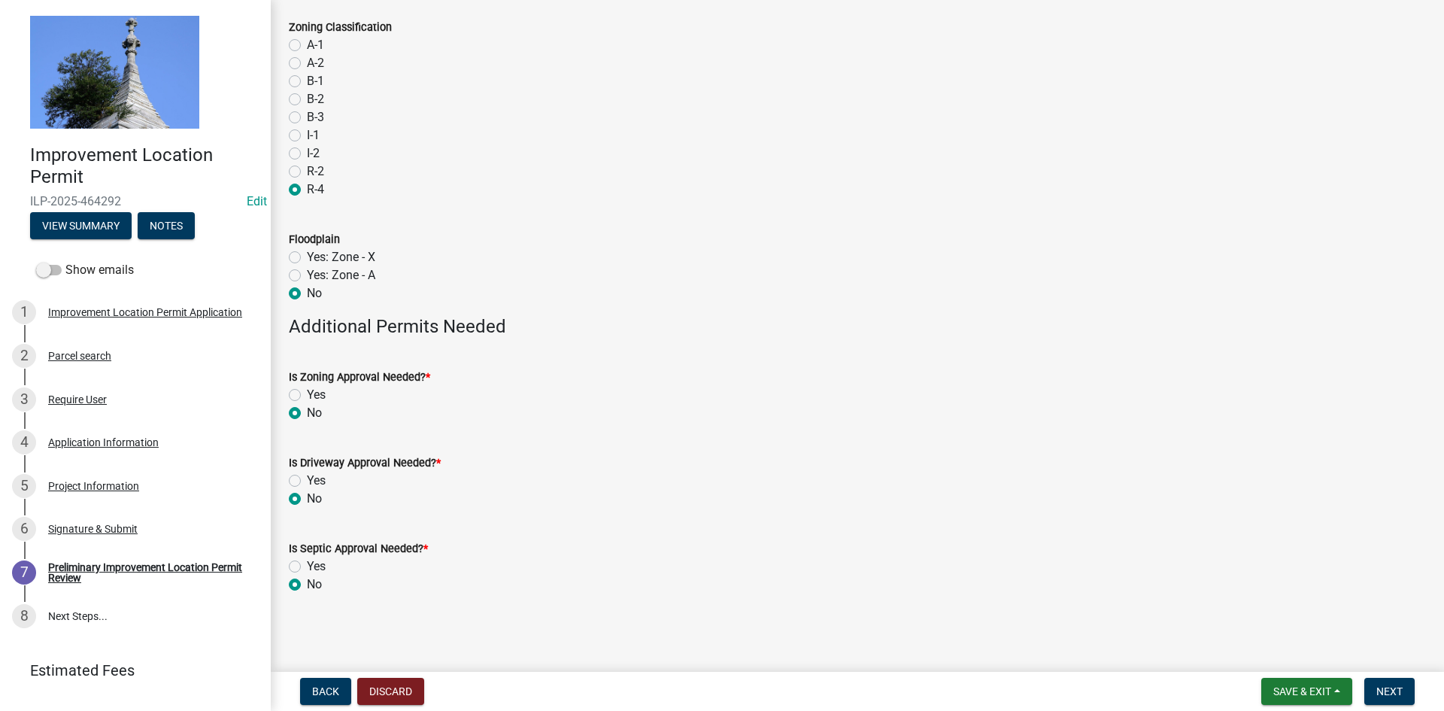
radio input "true"
click at [1395, 693] on span "Next" at bounding box center [1389, 691] width 26 height 12
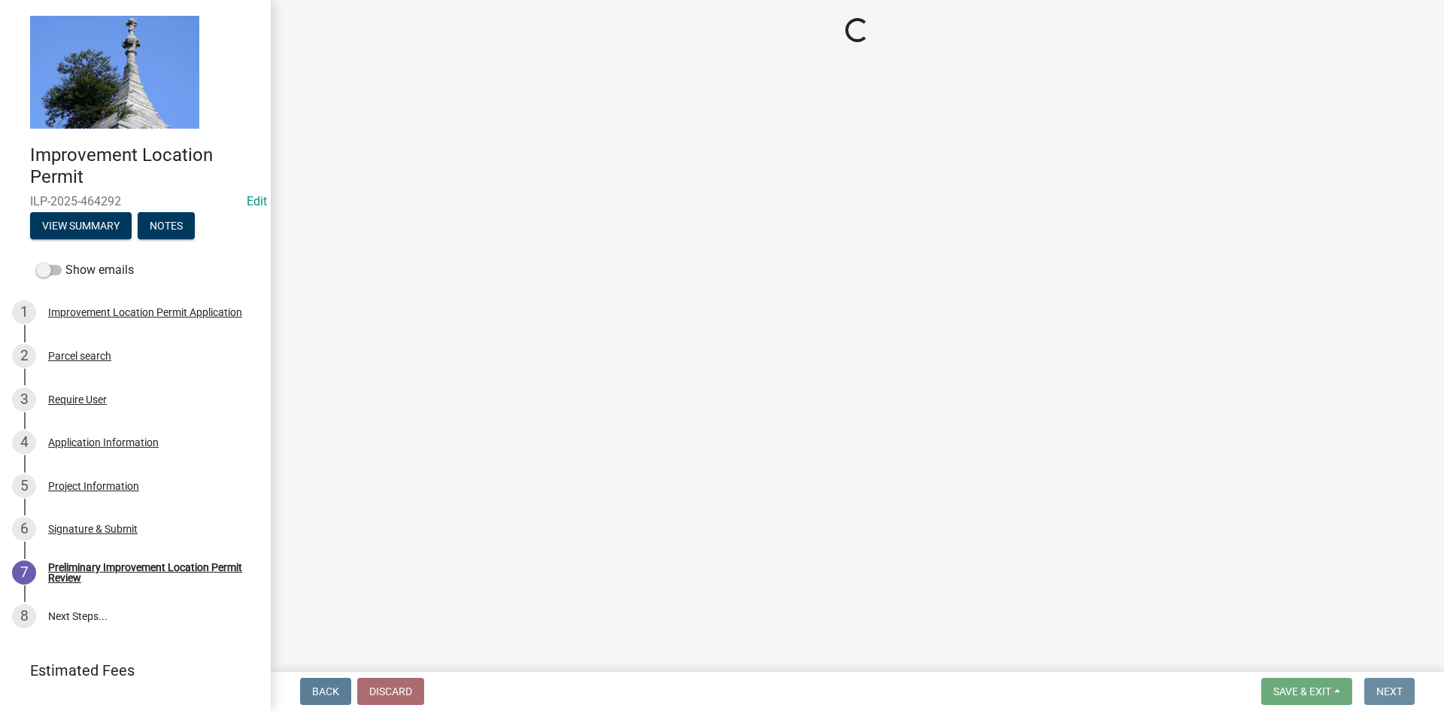
scroll to position [0, 0]
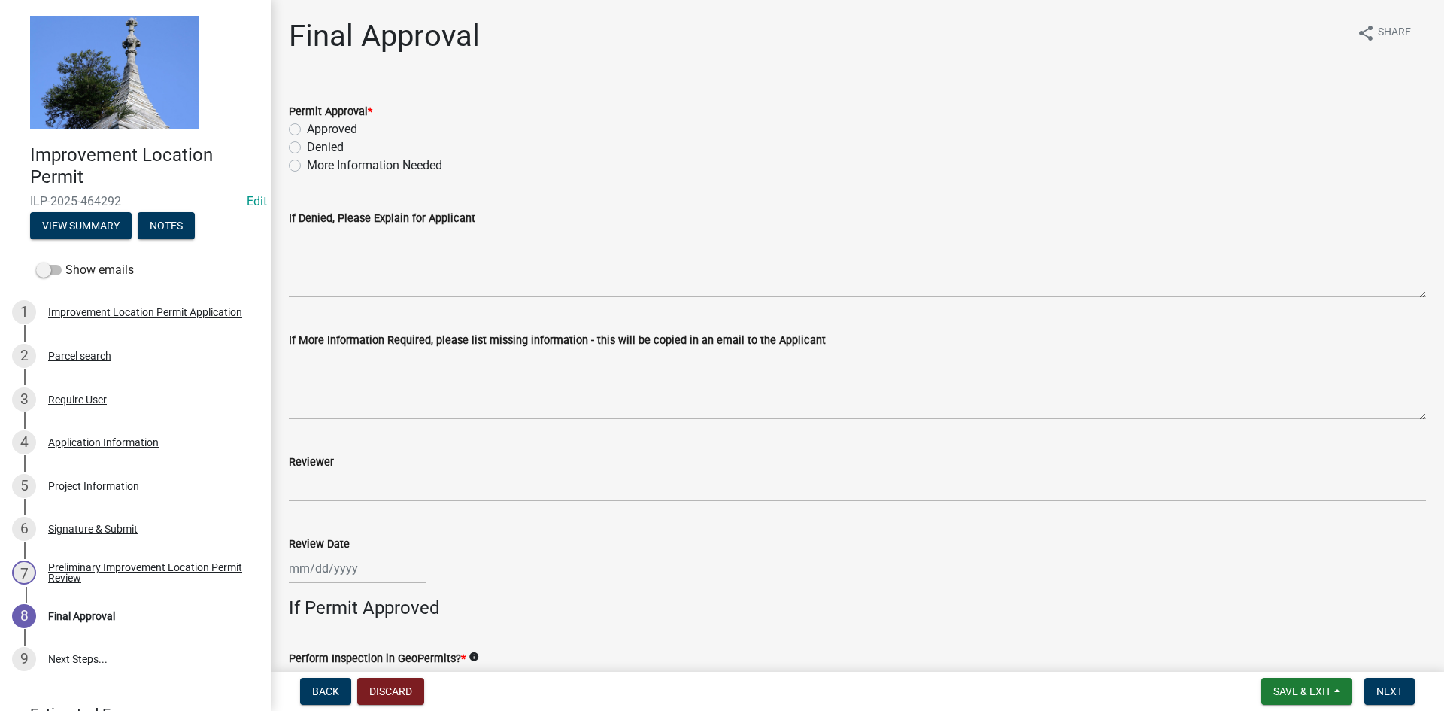
click at [307, 126] on label "Approved" at bounding box center [332, 129] width 50 height 18
click at [307, 126] on input "Approved" at bounding box center [312, 125] width 10 height 10
radio input "true"
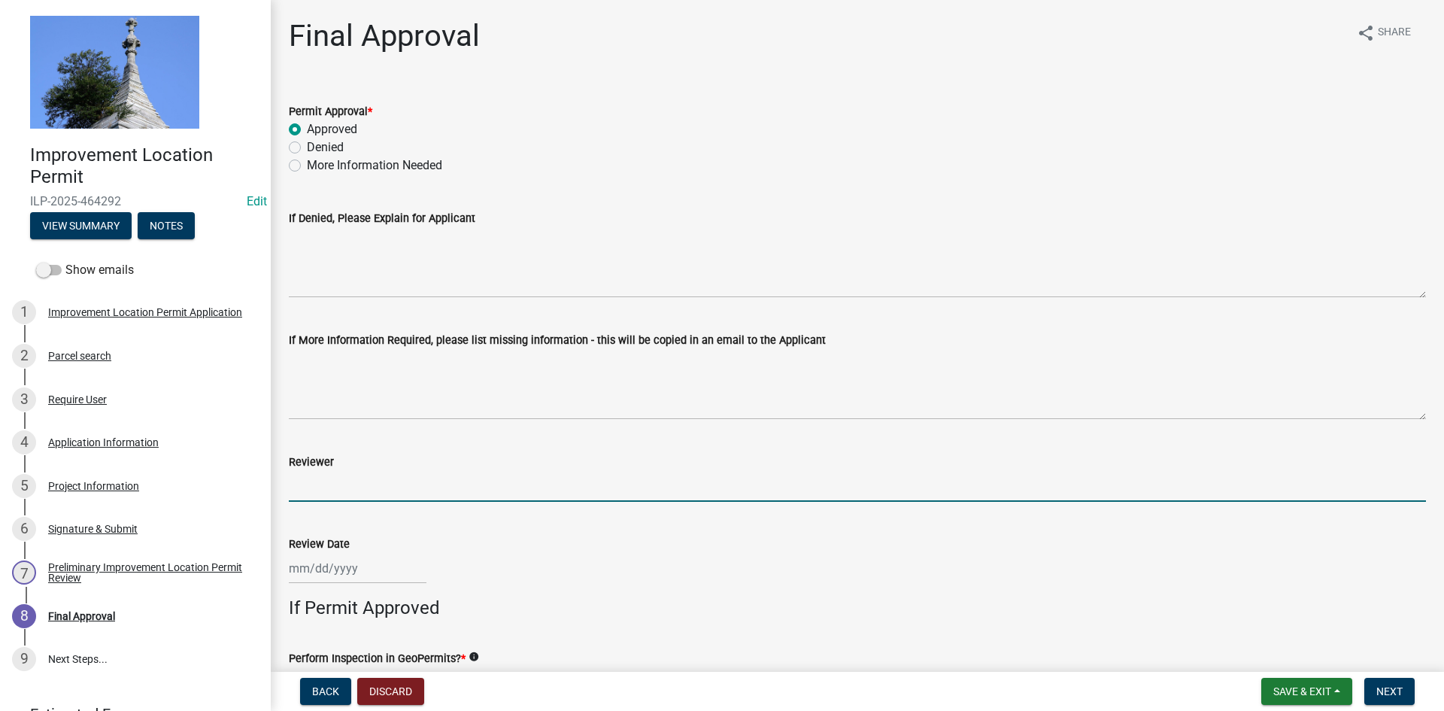
click at [323, 492] on input "Reviewer" at bounding box center [857, 486] width 1137 height 31
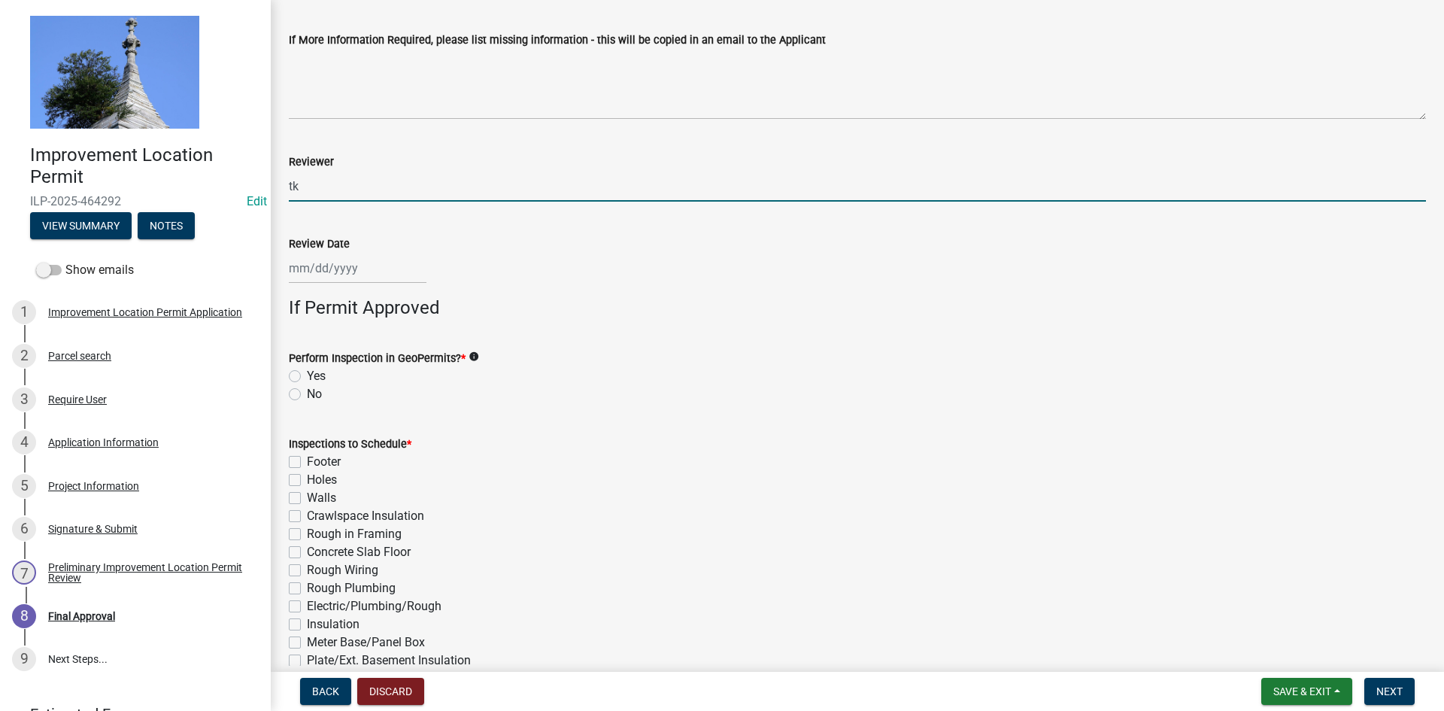
scroll to position [301, 0]
type input "tk"
select select "8"
select select "2025"
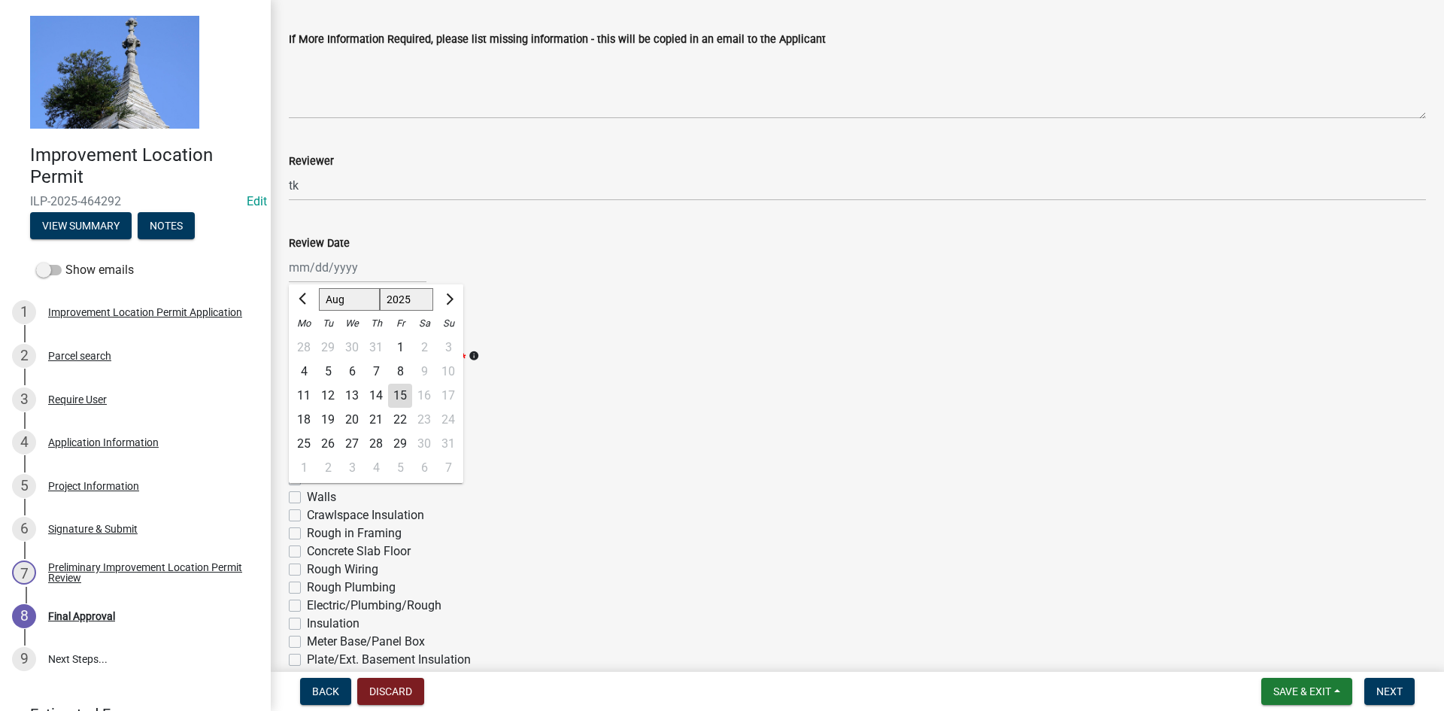
click at [325, 266] on div "[PERSON_NAME] Feb Mar Apr [PERSON_NAME][DATE] Oct Nov [DATE] 1526 1527 1528 152…" at bounding box center [358, 267] width 138 height 31
click at [402, 396] on div "15" at bounding box center [400, 396] width 24 height 24
type input "[DATE]"
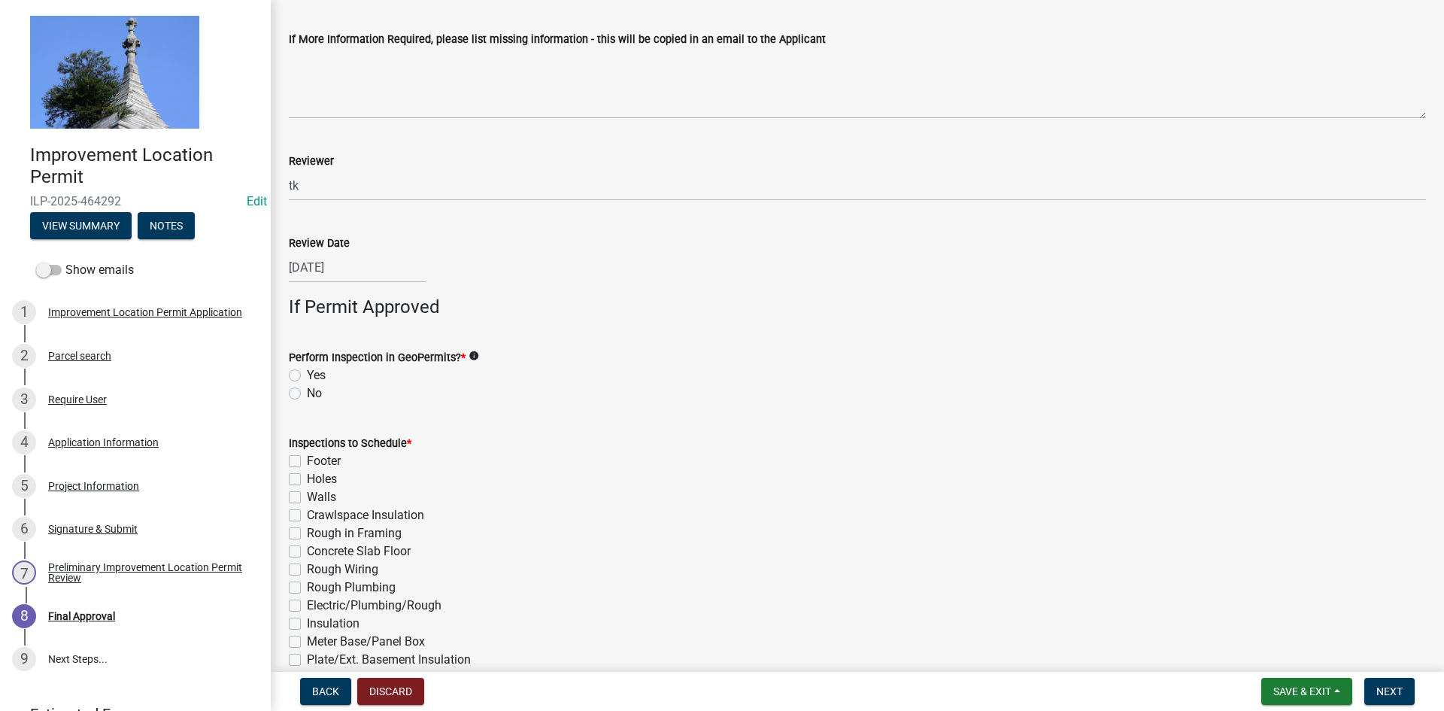
click at [307, 389] on label "No" at bounding box center [314, 393] width 15 height 18
click at [307, 389] on input "No" at bounding box center [312, 389] width 10 height 10
radio input "true"
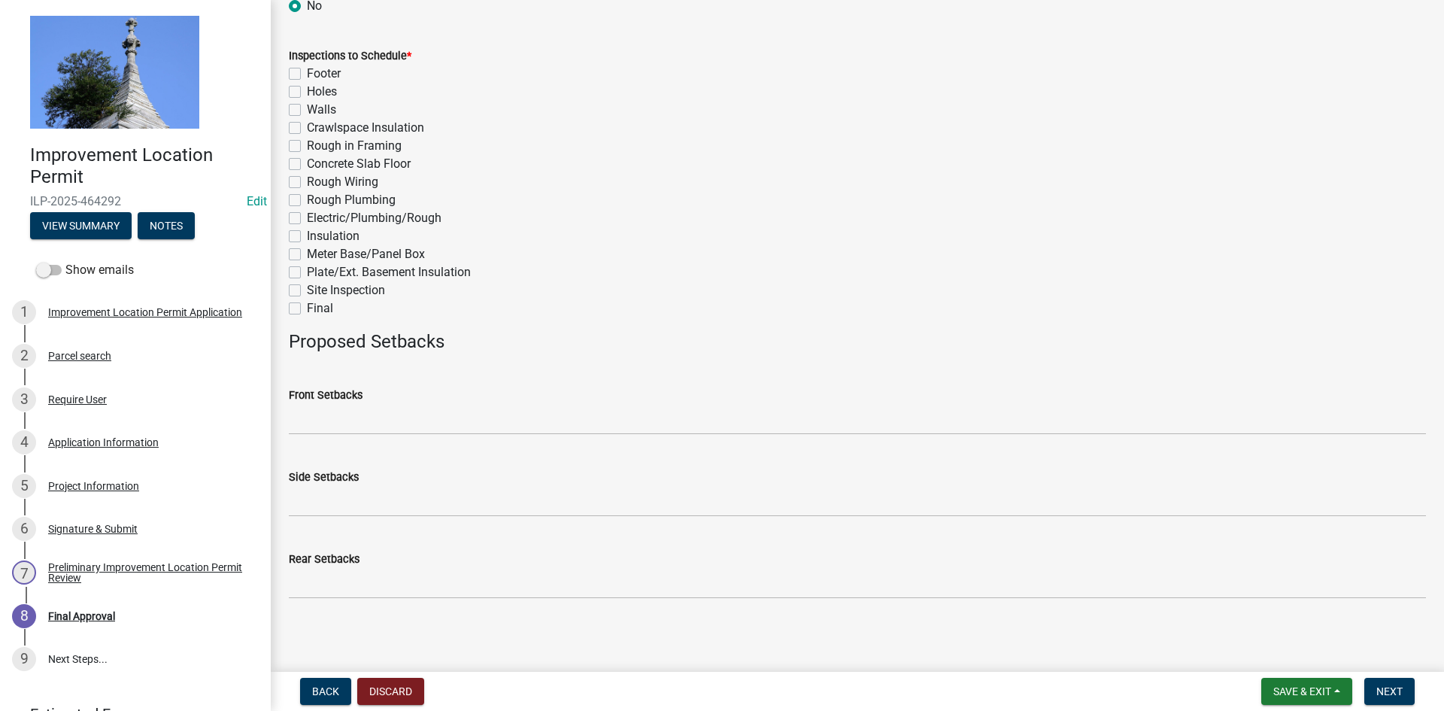
scroll to position [692, 0]
click at [307, 304] on label "Final" at bounding box center [320, 305] width 26 height 18
click at [307, 304] on input "Final" at bounding box center [312, 301] width 10 height 10
checkbox input "true"
checkbox input "false"
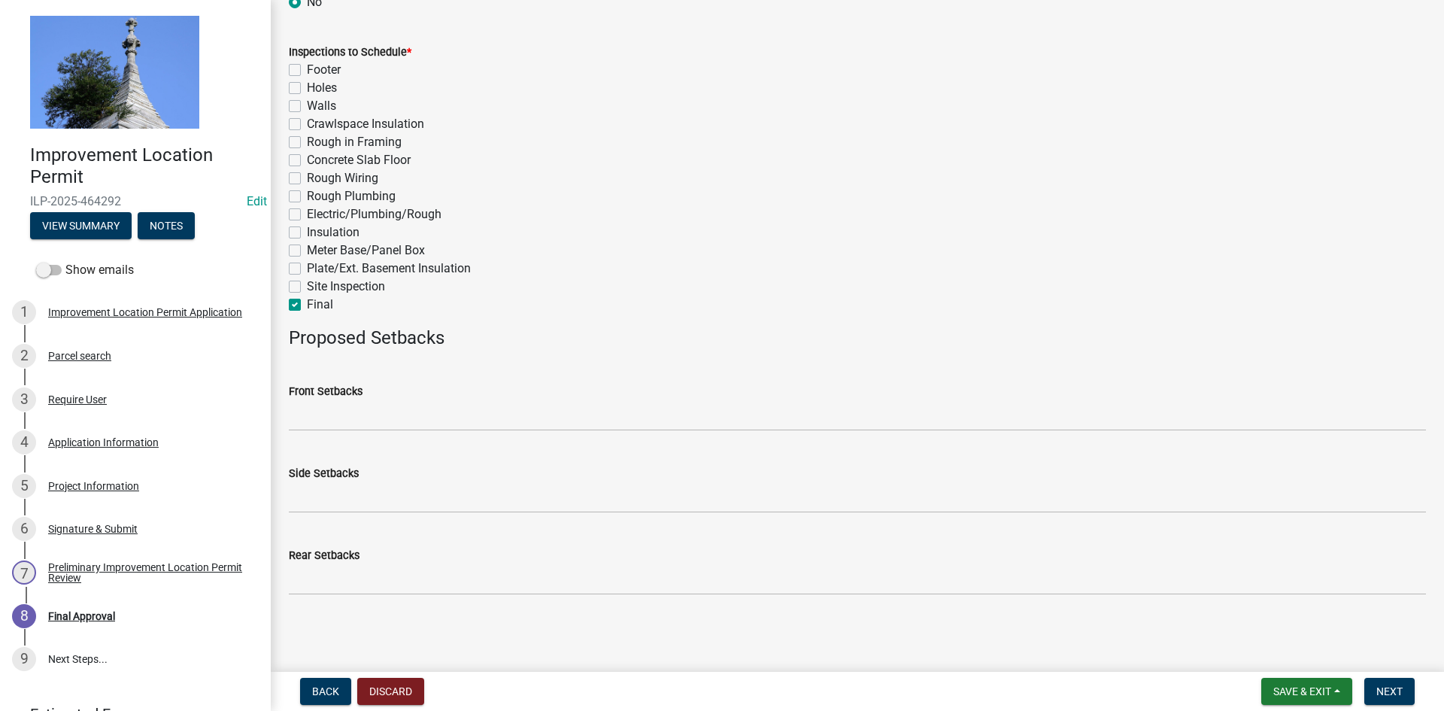
checkbox input "false"
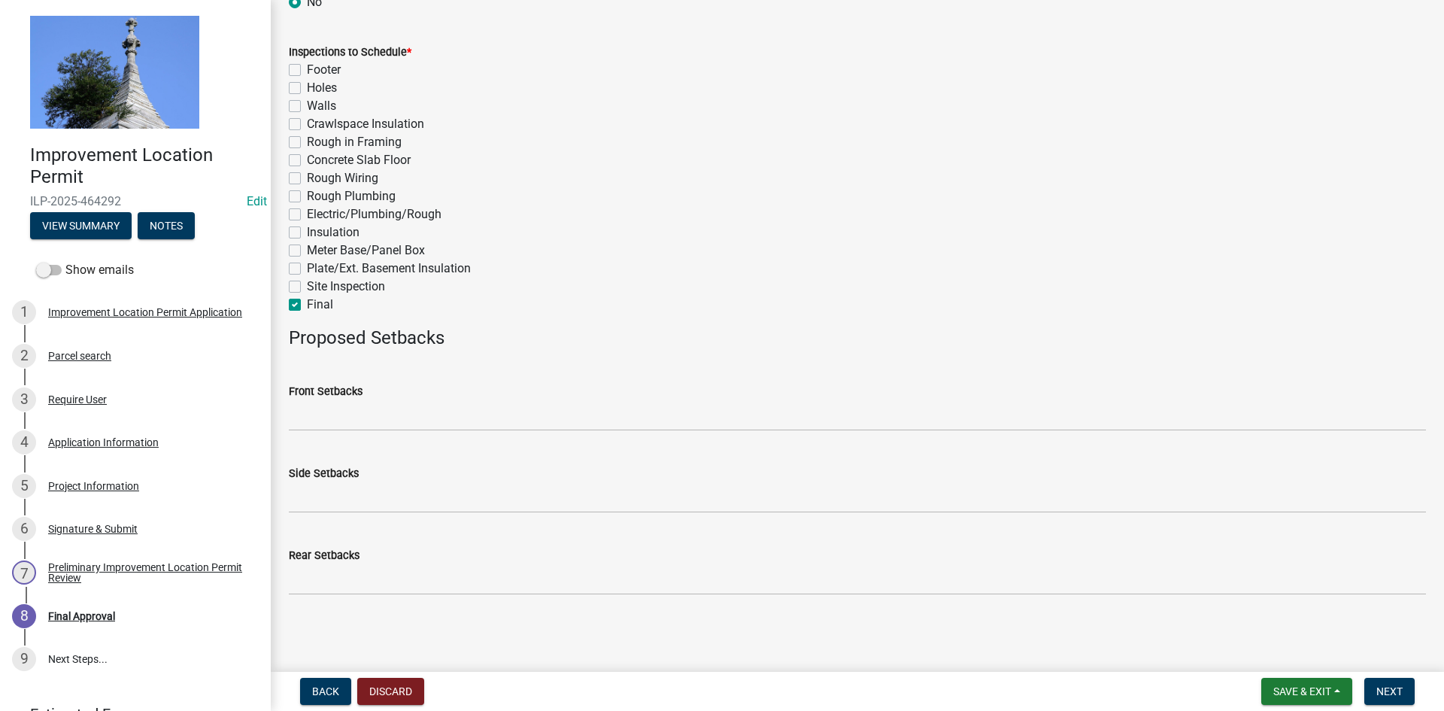
checkbox input "false"
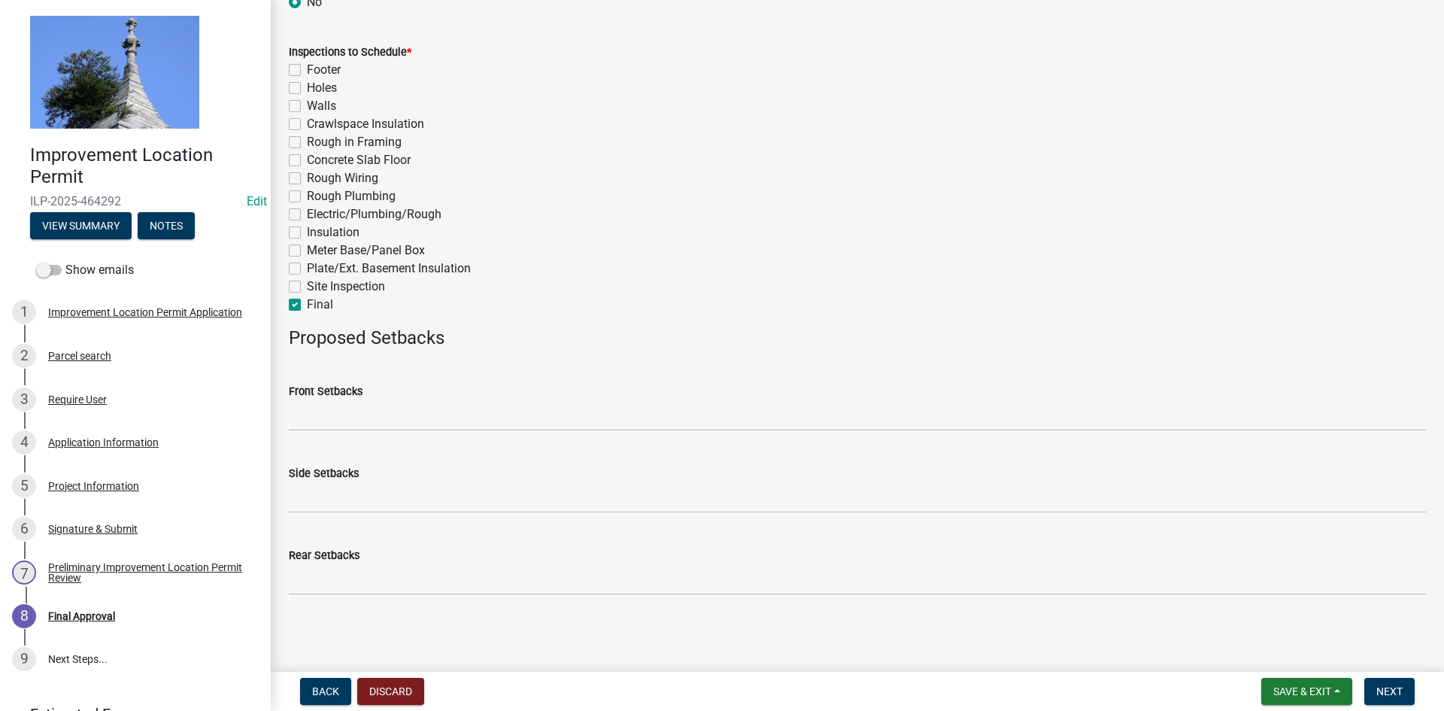
checkbox input "false"
checkbox input "true"
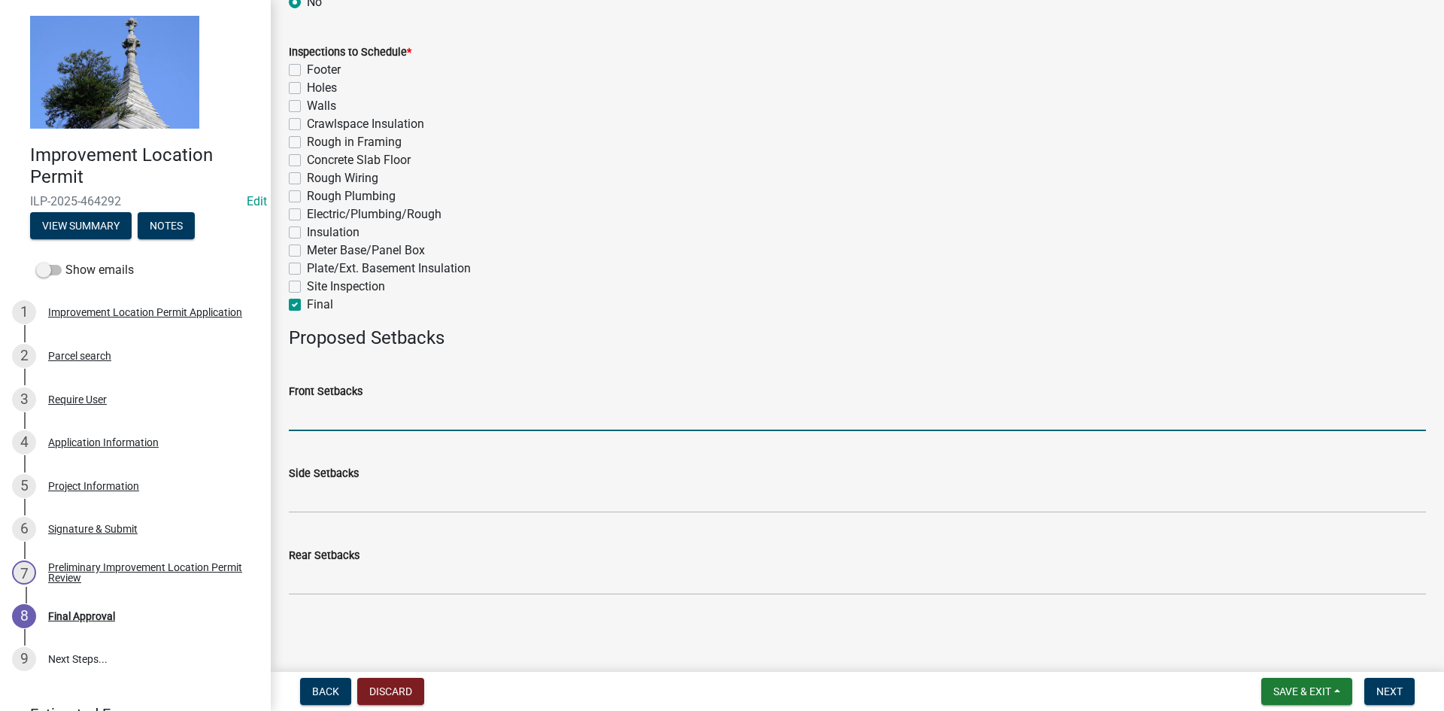
click at [339, 424] on input "Front Setbacks" at bounding box center [857, 415] width 1137 height 31
type input "20"
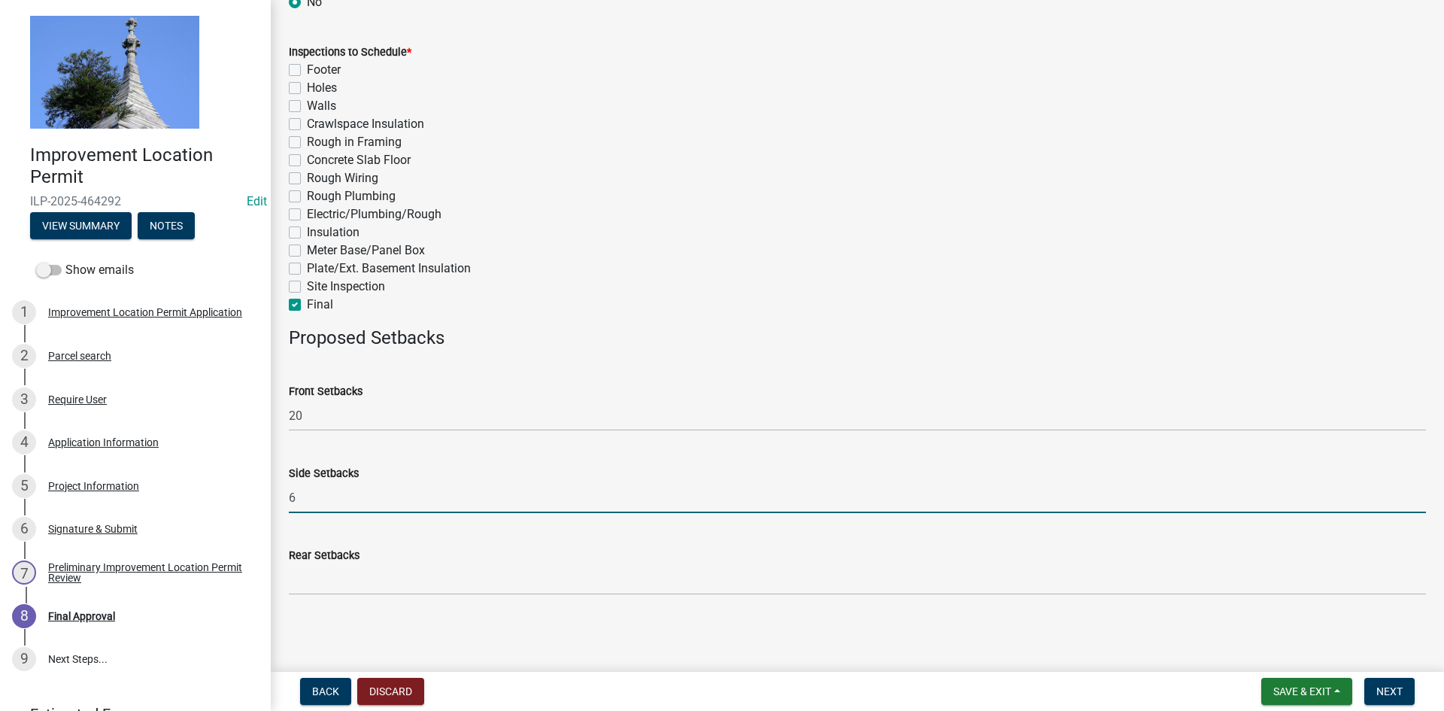
type input "6"
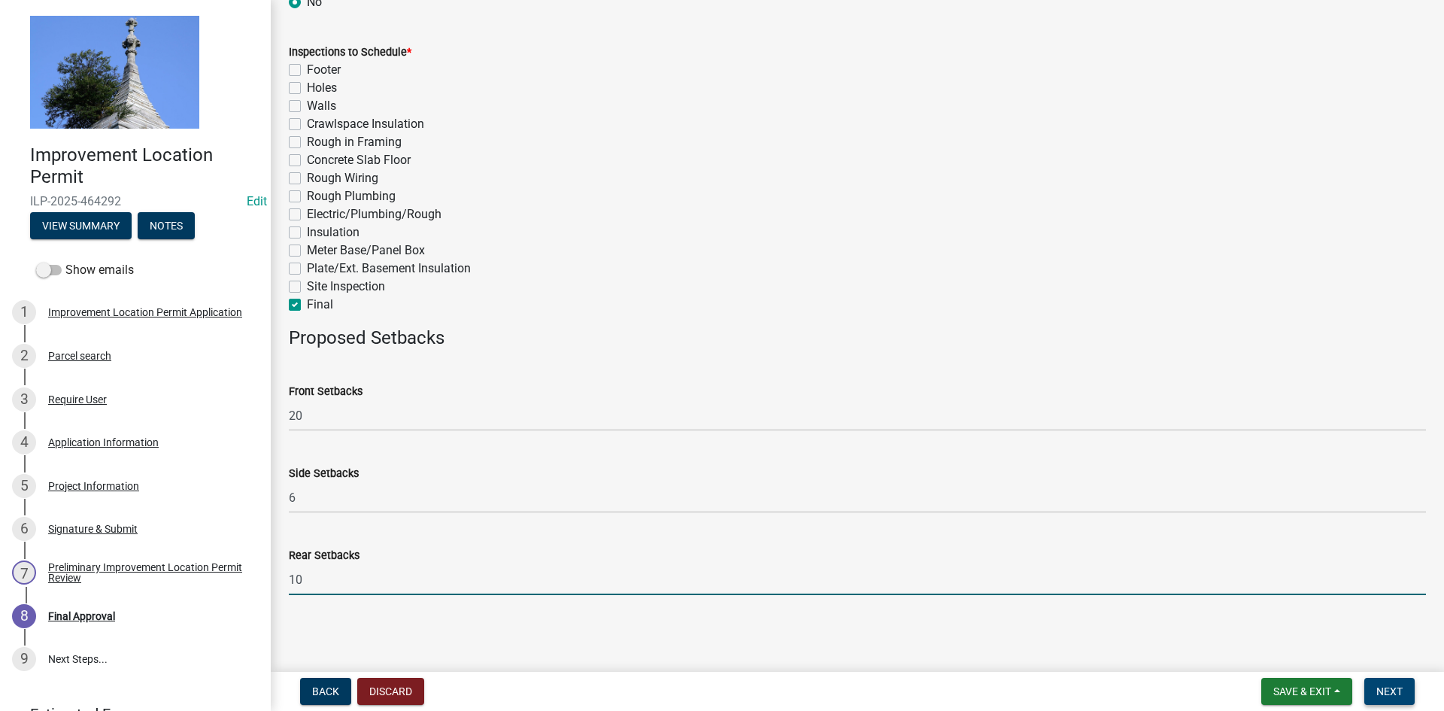
type input "10"
click at [1388, 681] on button "Next" at bounding box center [1389, 691] width 50 height 27
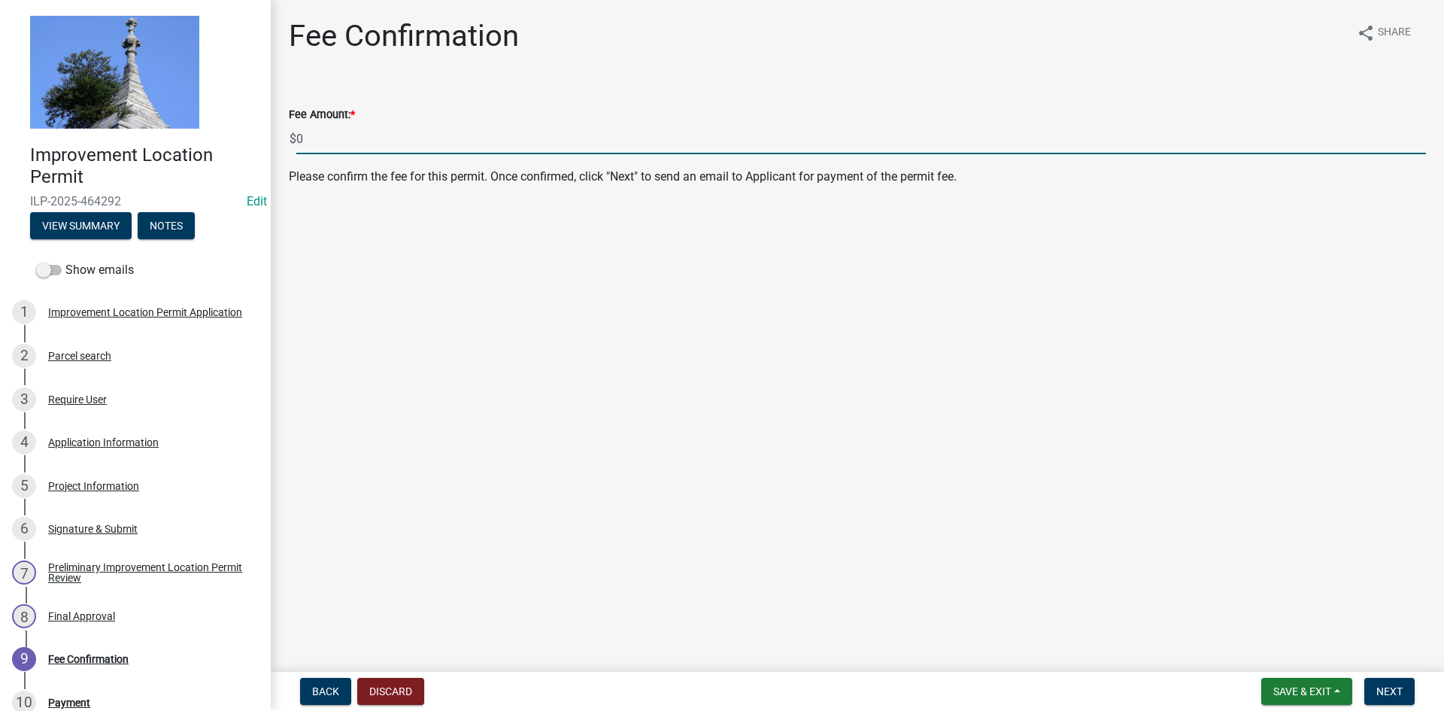
click at [320, 139] on input "0" at bounding box center [861, 138] width 1130 height 31
type input "355.00"
click at [1394, 688] on span "Next" at bounding box center [1389, 691] width 26 height 12
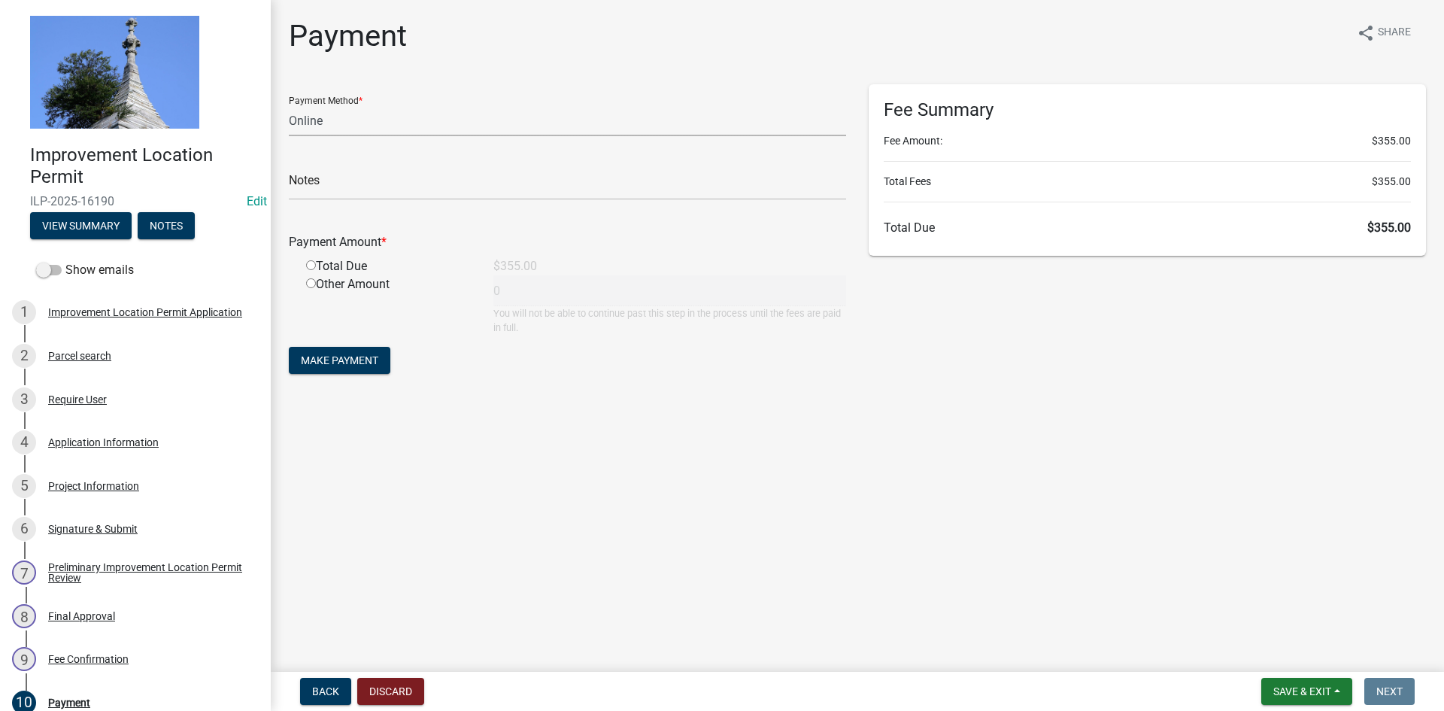
click at [323, 117] on select "Credit Card POS Check Cash Online" at bounding box center [567, 120] width 557 height 31
select select "2: 1"
click at [289, 105] on select "Credit Card POS Check Cash Online" at bounding box center [567, 120] width 557 height 31
drag, startPoint x: 309, startPoint y: 265, endPoint x: 311, endPoint y: 283, distance: 18.2
click at [309, 264] on input "radio" at bounding box center [311, 265] width 10 height 10
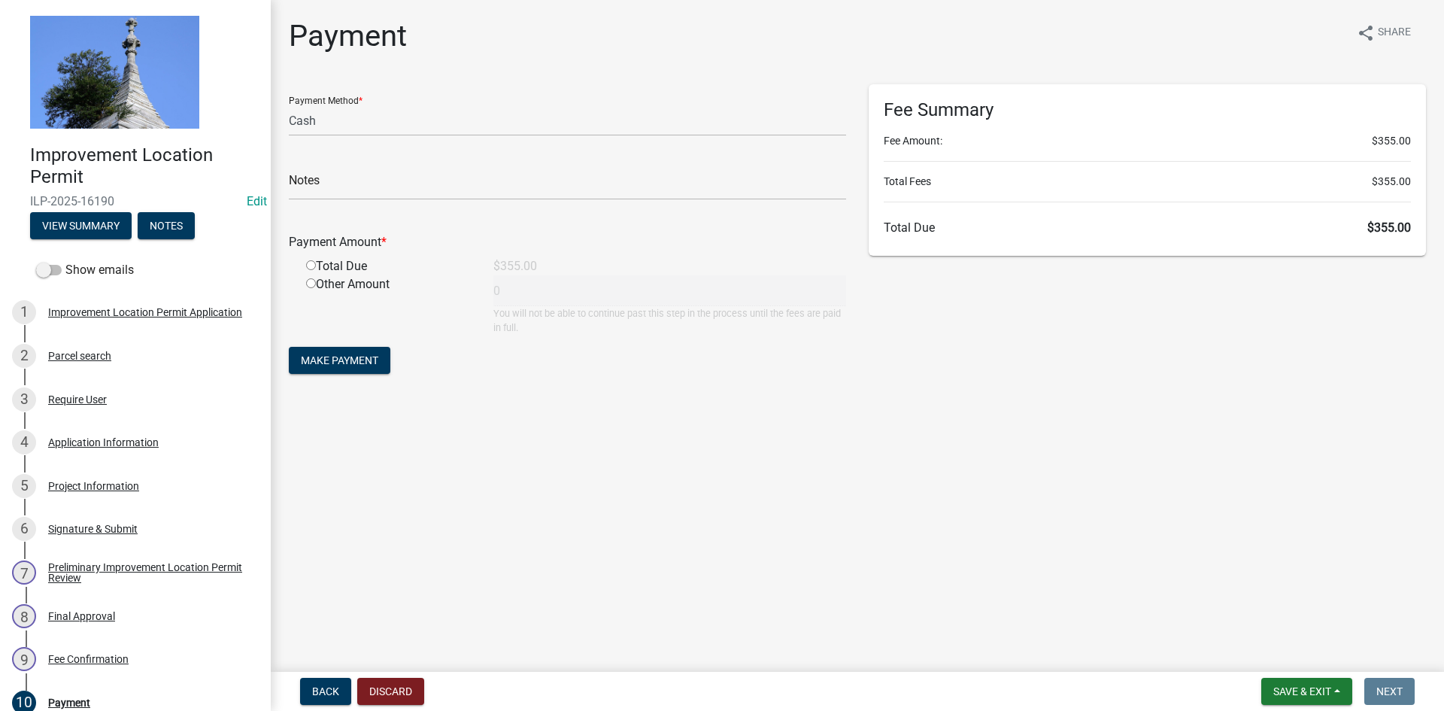
radio input "true"
type input "355"
click at [332, 355] on span "Make Payment" at bounding box center [339, 360] width 77 height 12
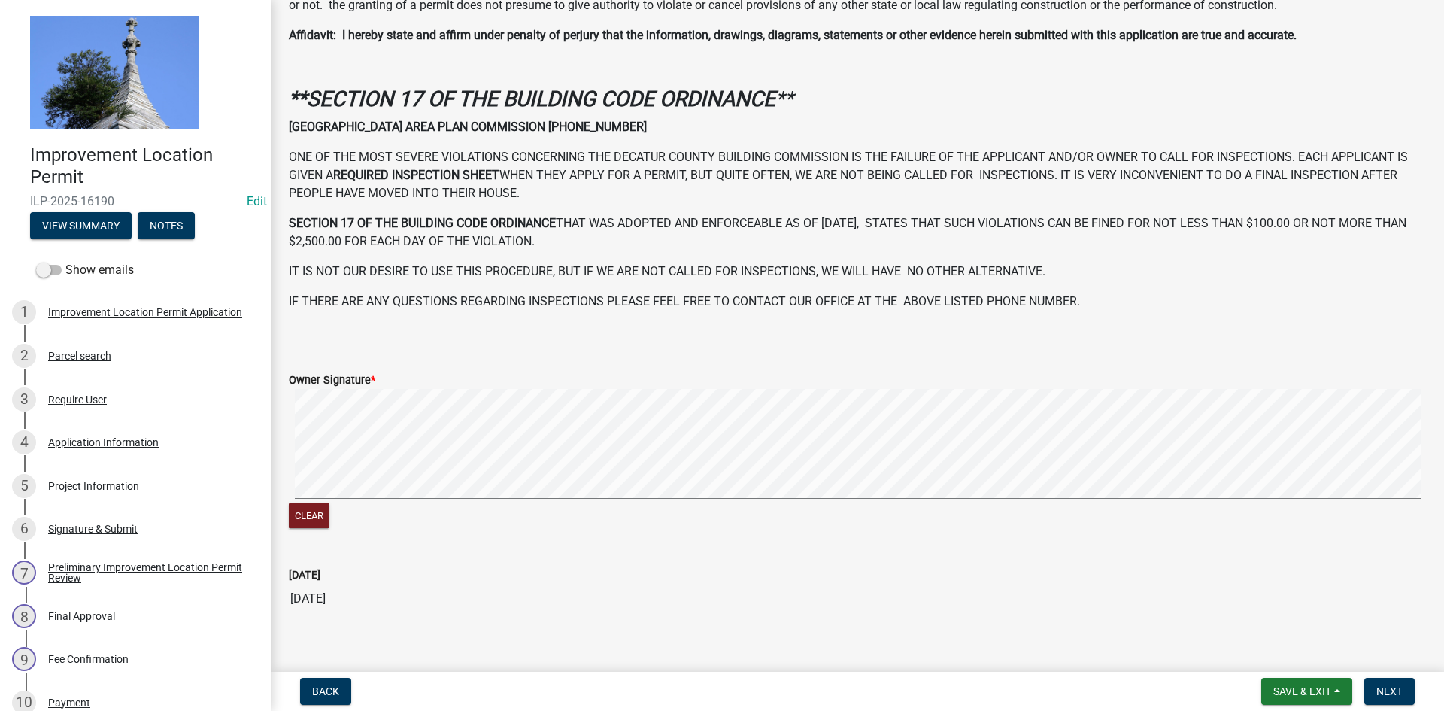
scroll to position [408, 0]
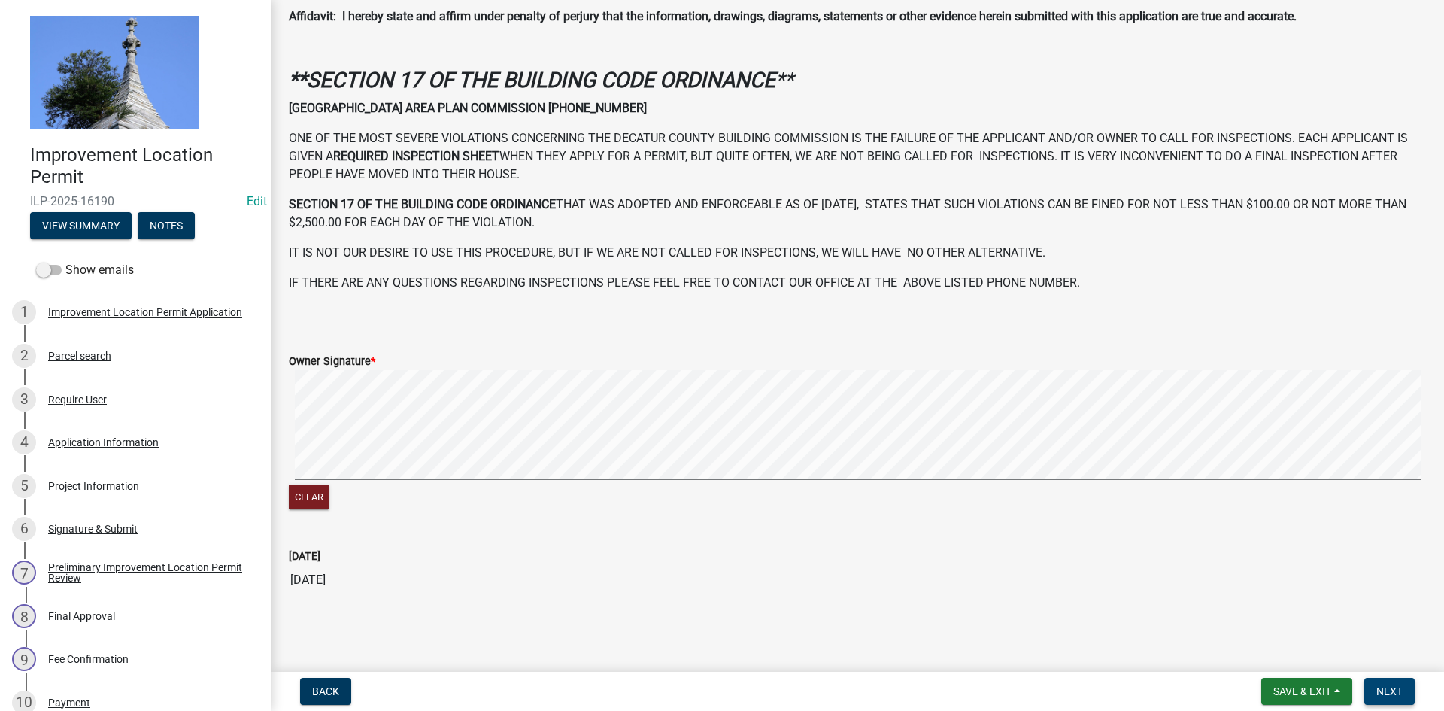
click at [1389, 690] on span "Next" at bounding box center [1389, 691] width 26 height 12
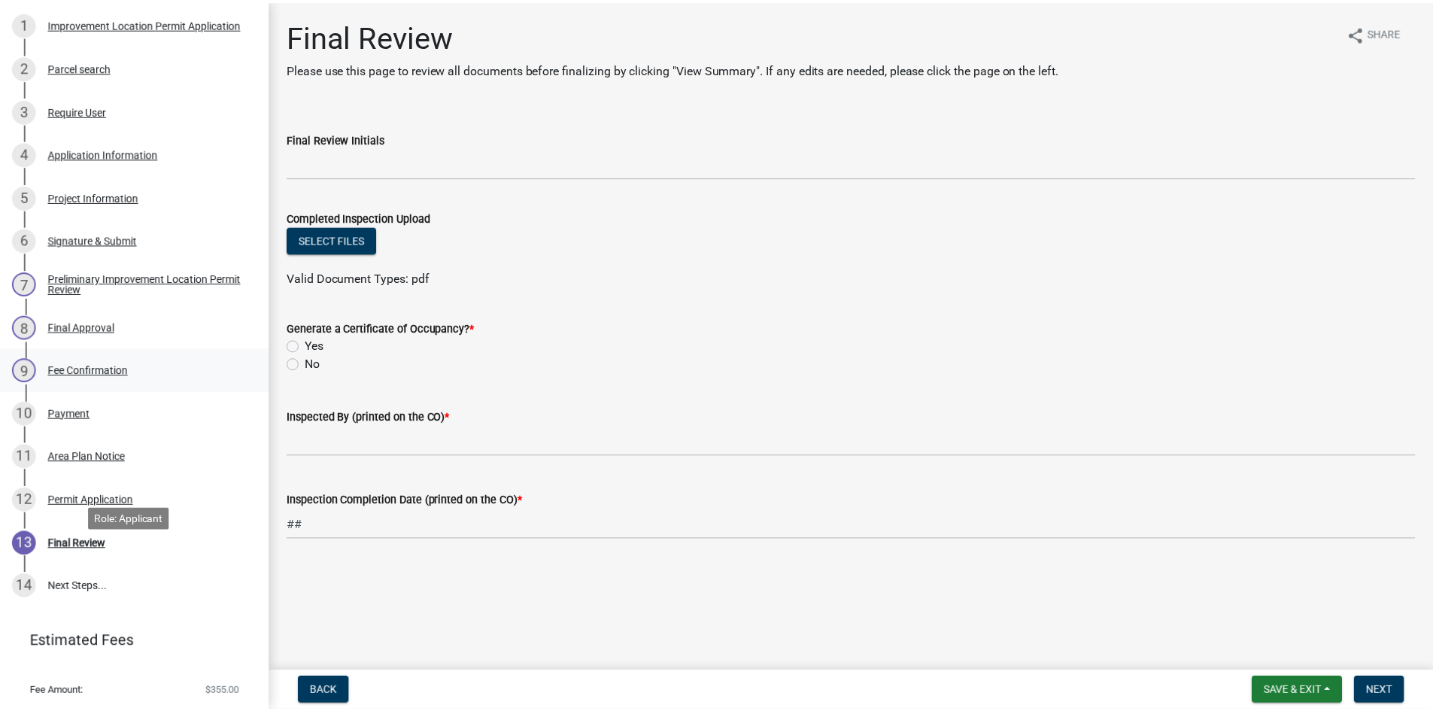
scroll to position [326, 0]
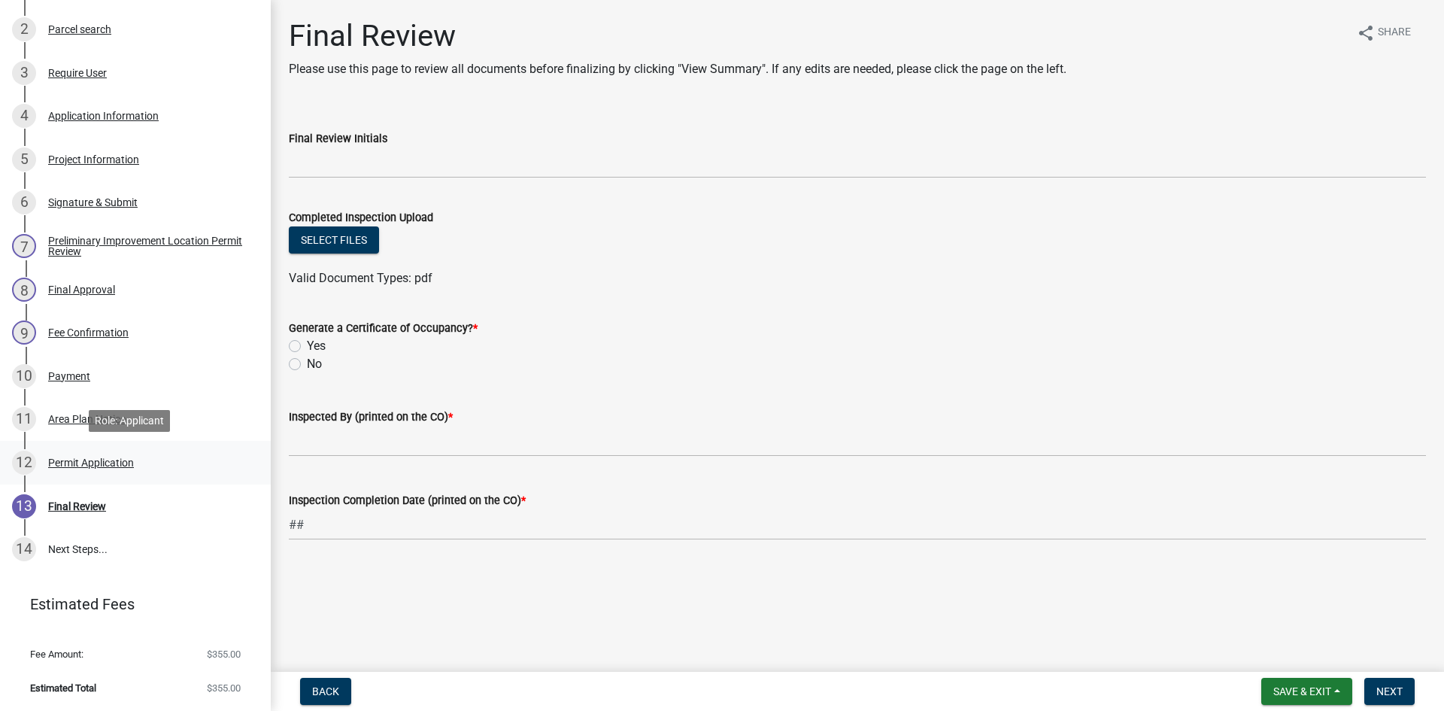
click at [98, 458] on div "Permit Application" at bounding box center [91, 462] width 86 height 11
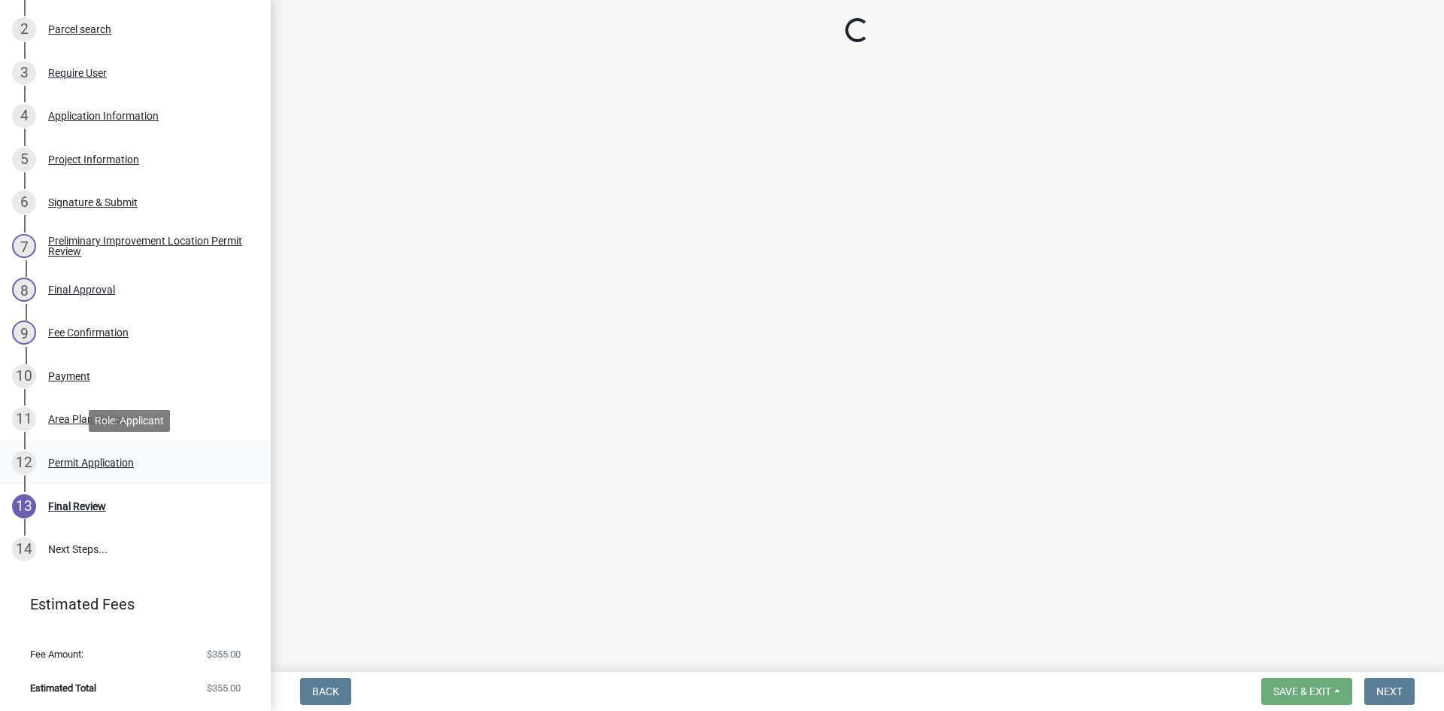
click at [98, 458] on div "Permit Application" at bounding box center [91, 462] width 86 height 11
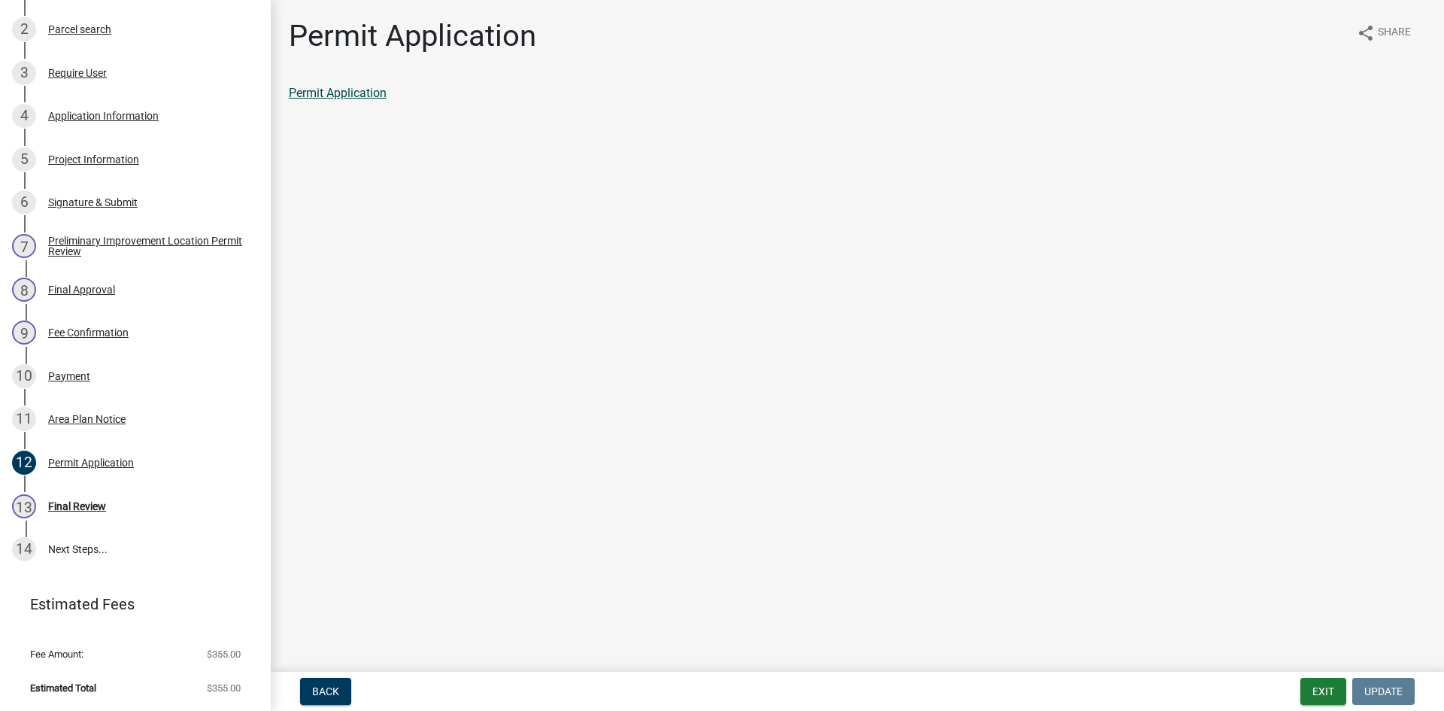
click at [329, 91] on link "Permit Application" at bounding box center [338, 93] width 98 height 14
click at [1325, 690] on button "Exit" at bounding box center [1324, 691] width 46 height 27
